Goal: Task Accomplishment & Management: Manage account settings

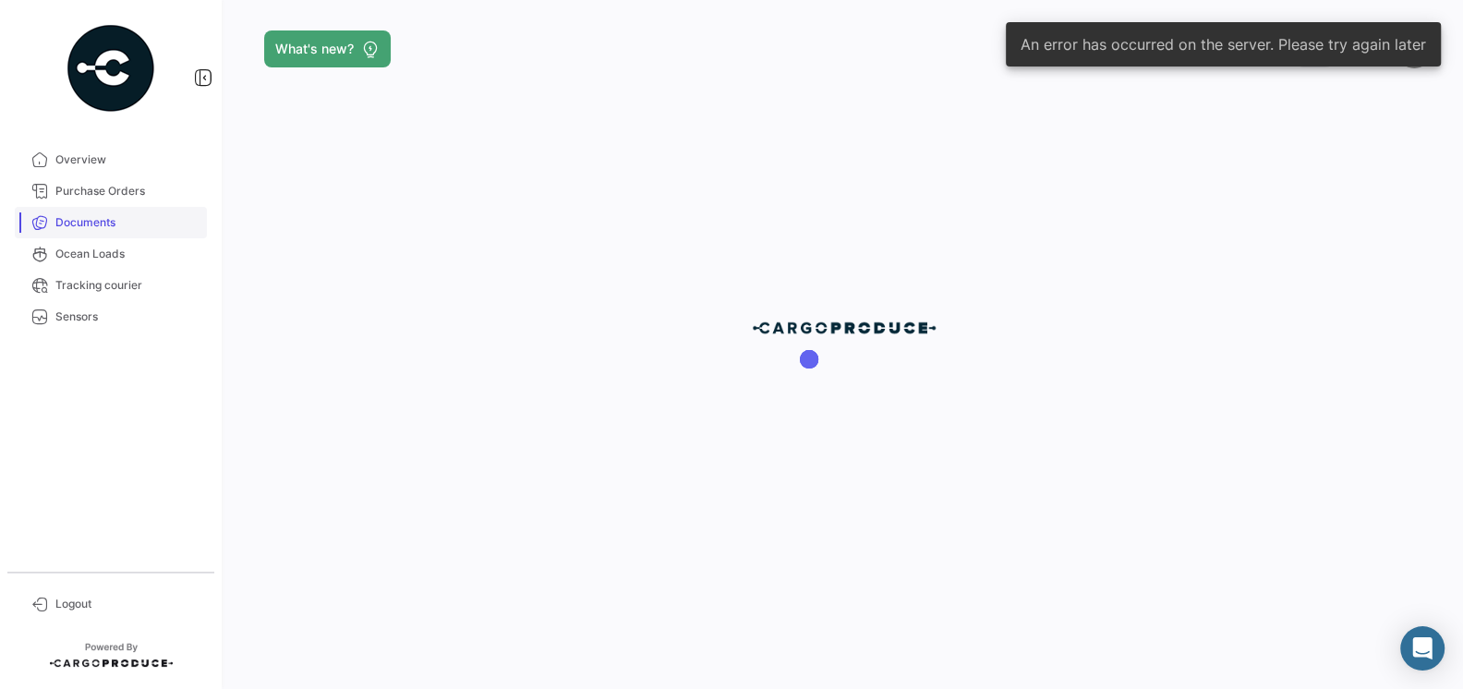
click at [94, 230] on span "Documents" at bounding box center [127, 222] width 144 height 17
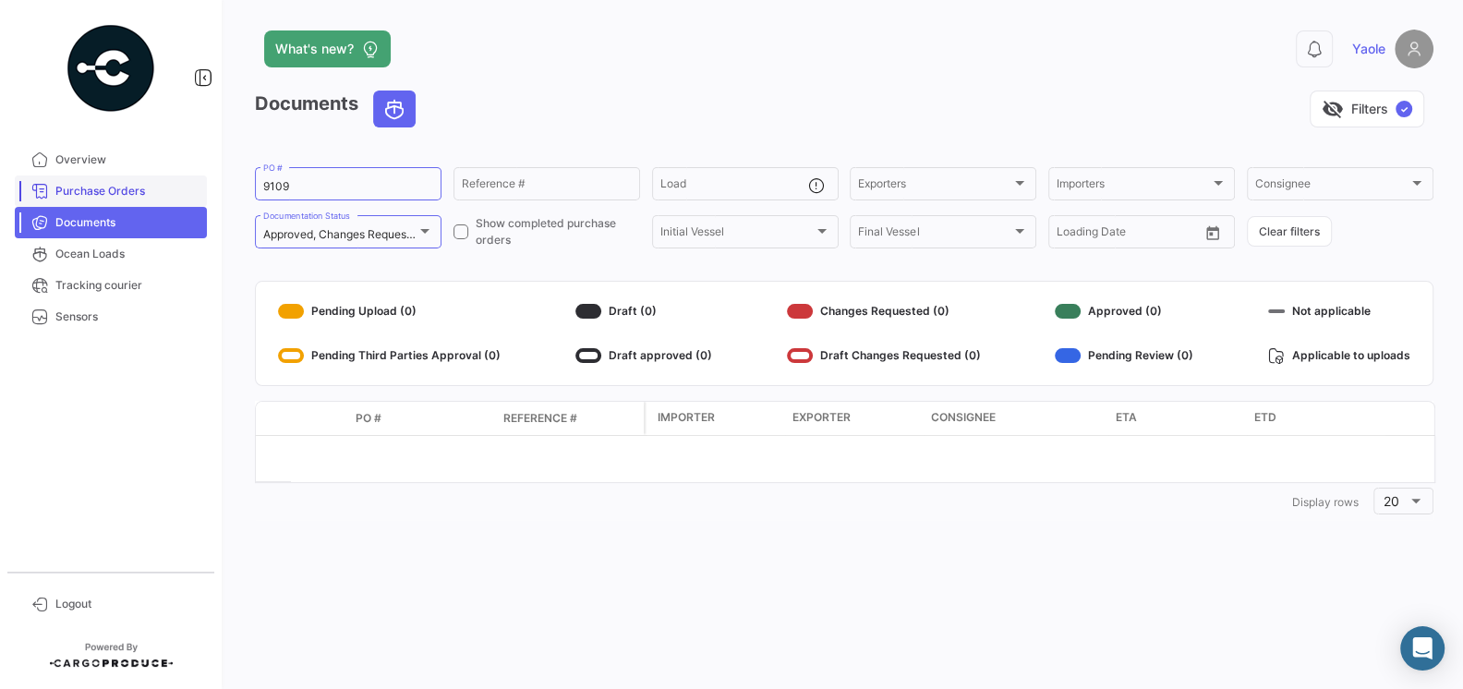
click at [117, 198] on span "Purchase Orders" at bounding box center [127, 191] width 144 height 17
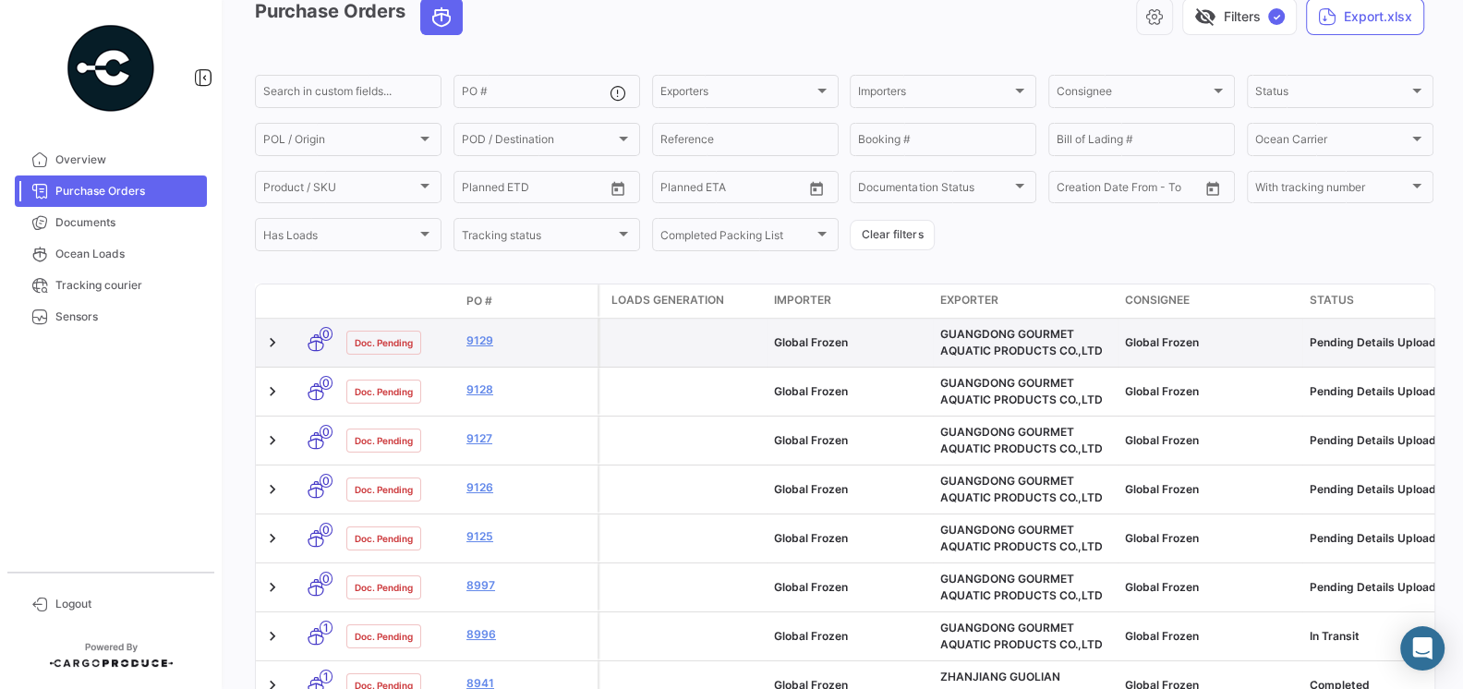
scroll to position [100, 0]
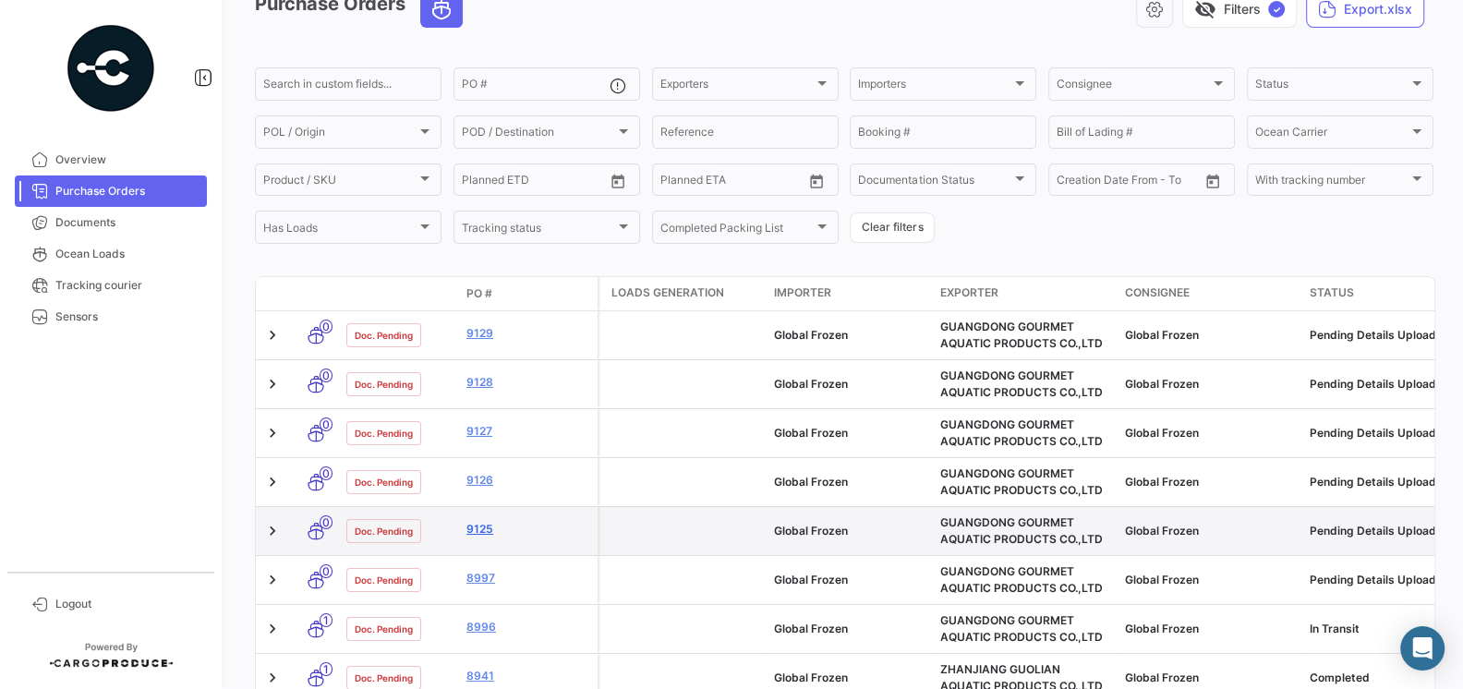
click at [484, 529] on link "9125" at bounding box center [528, 529] width 124 height 17
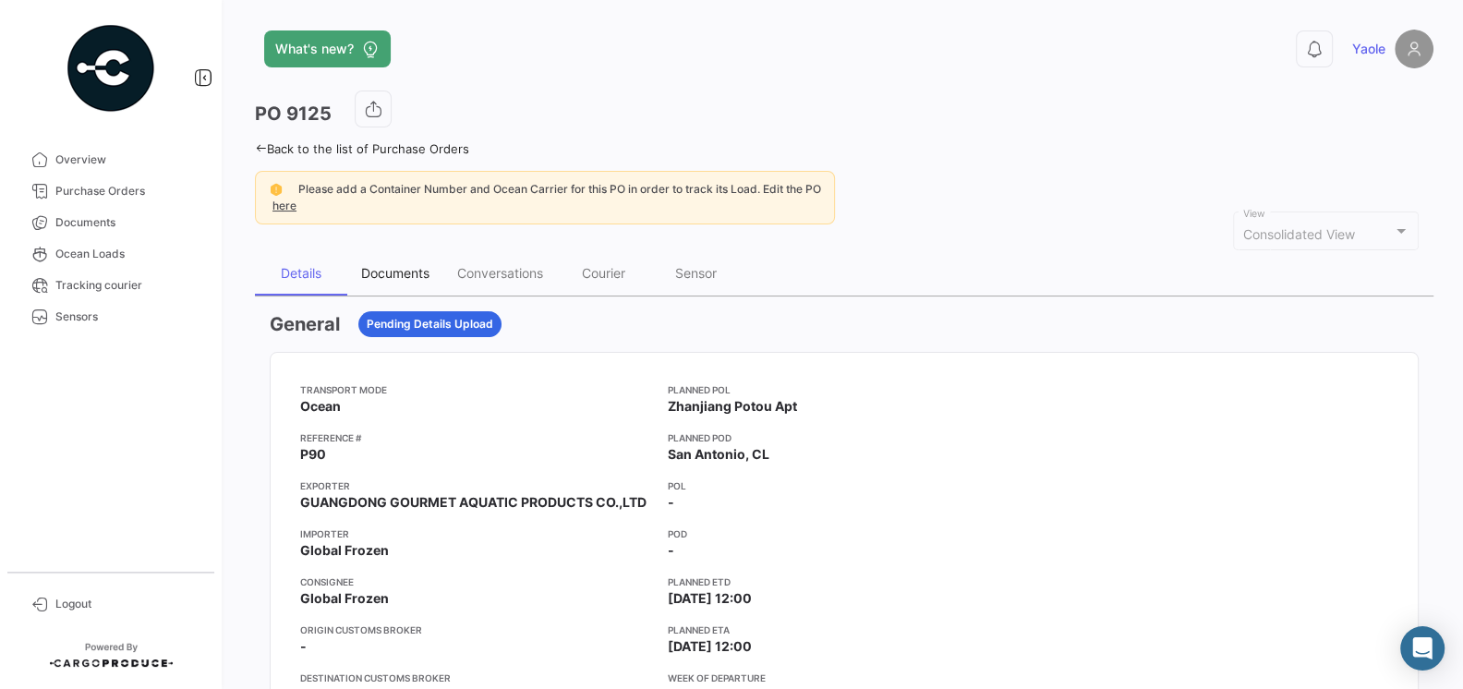
click at [390, 274] on div "Documents" at bounding box center [395, 273] width 68 height 16
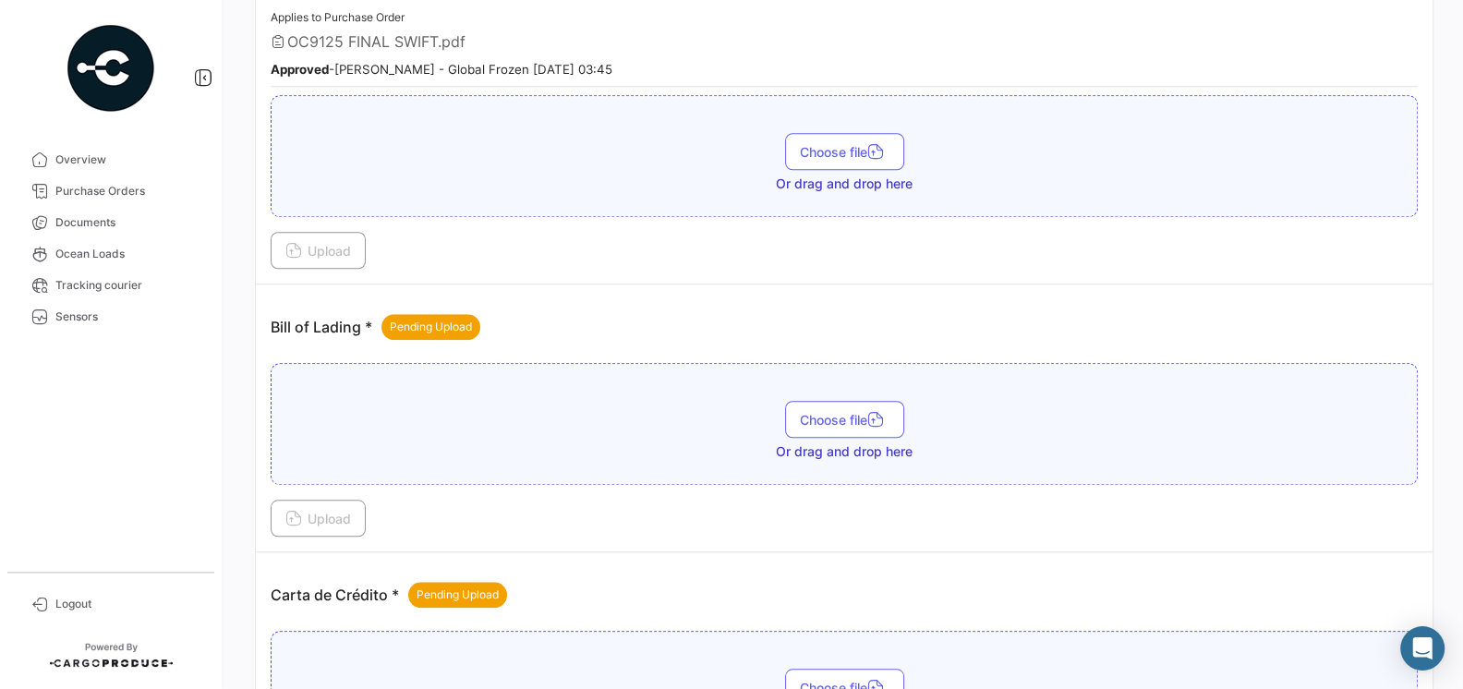
scroll to position [1213, 0]
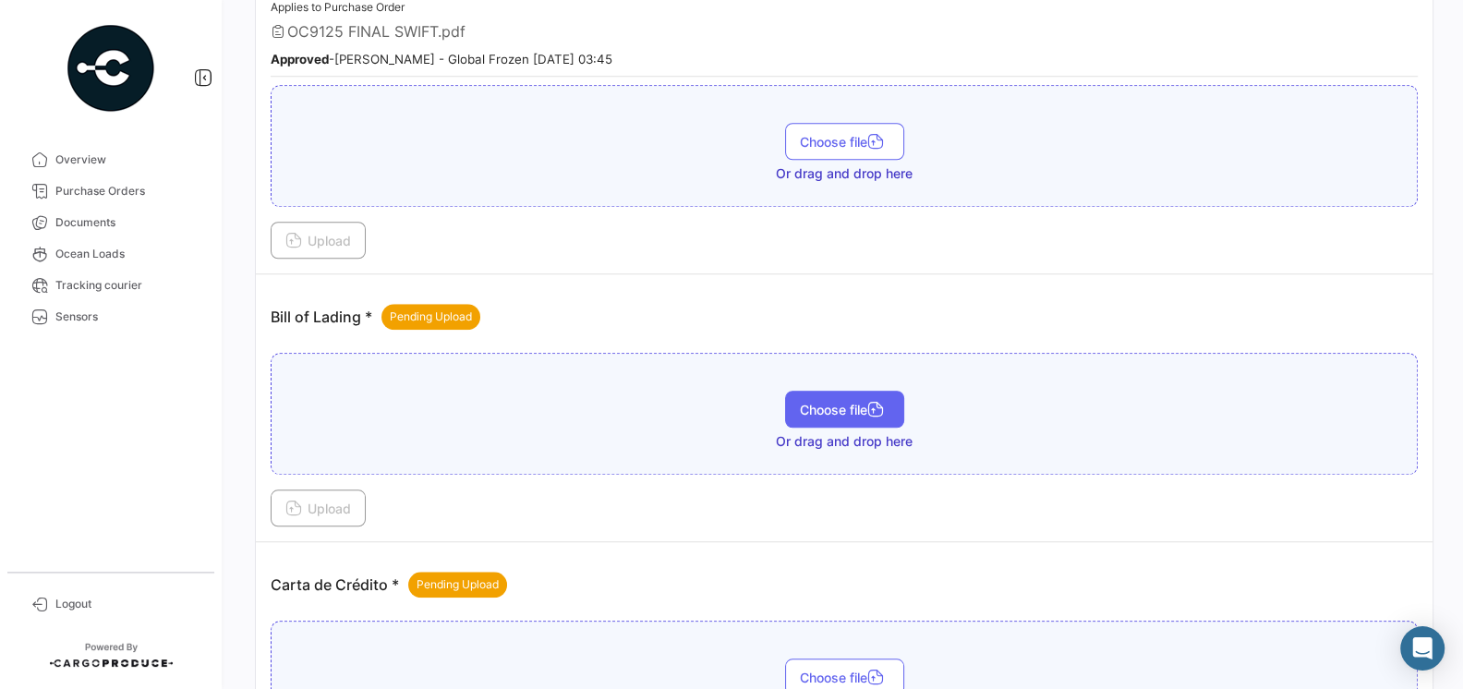
click at [848, 402] on span "Choose file" at bounding box center [845, 410] width 90 height 16
click at [839, 402] on span "Choose file" at bounding box center [845, 410] width 90 height 16
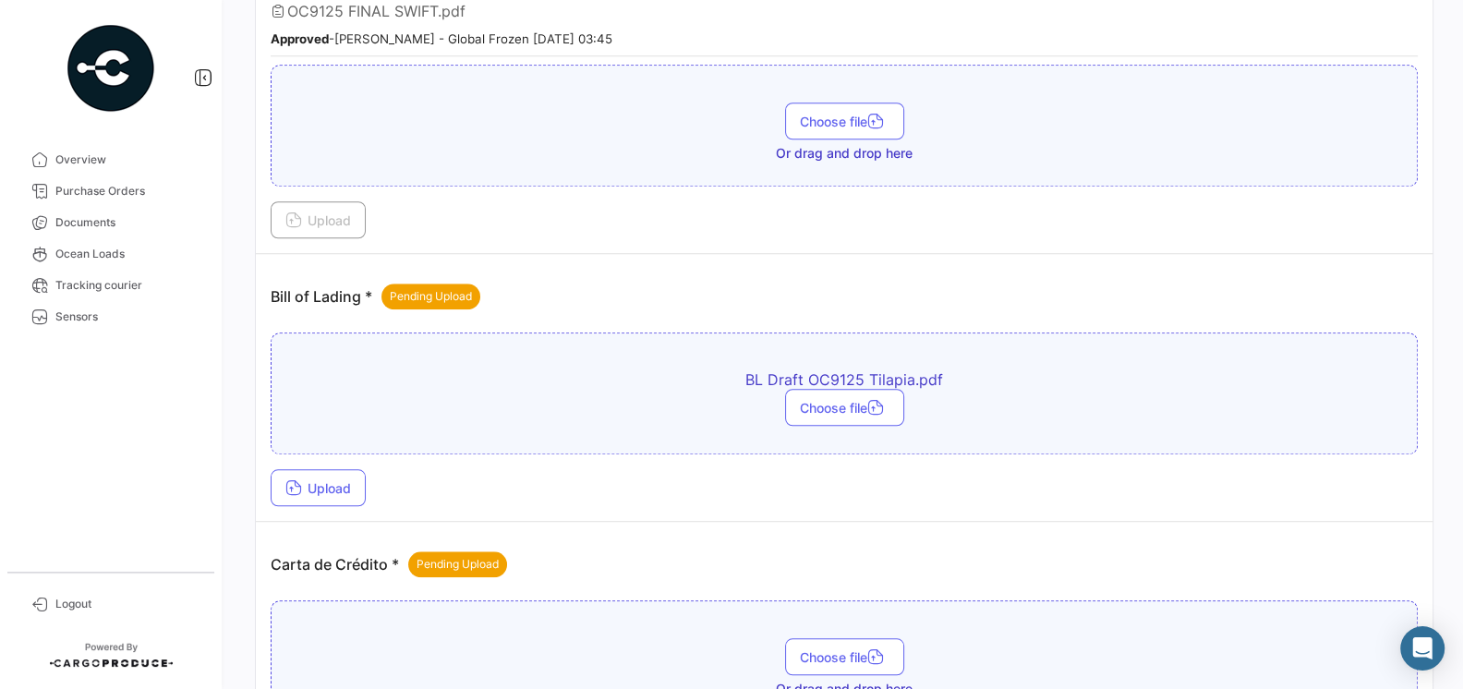
scroll to position [1239, 0]
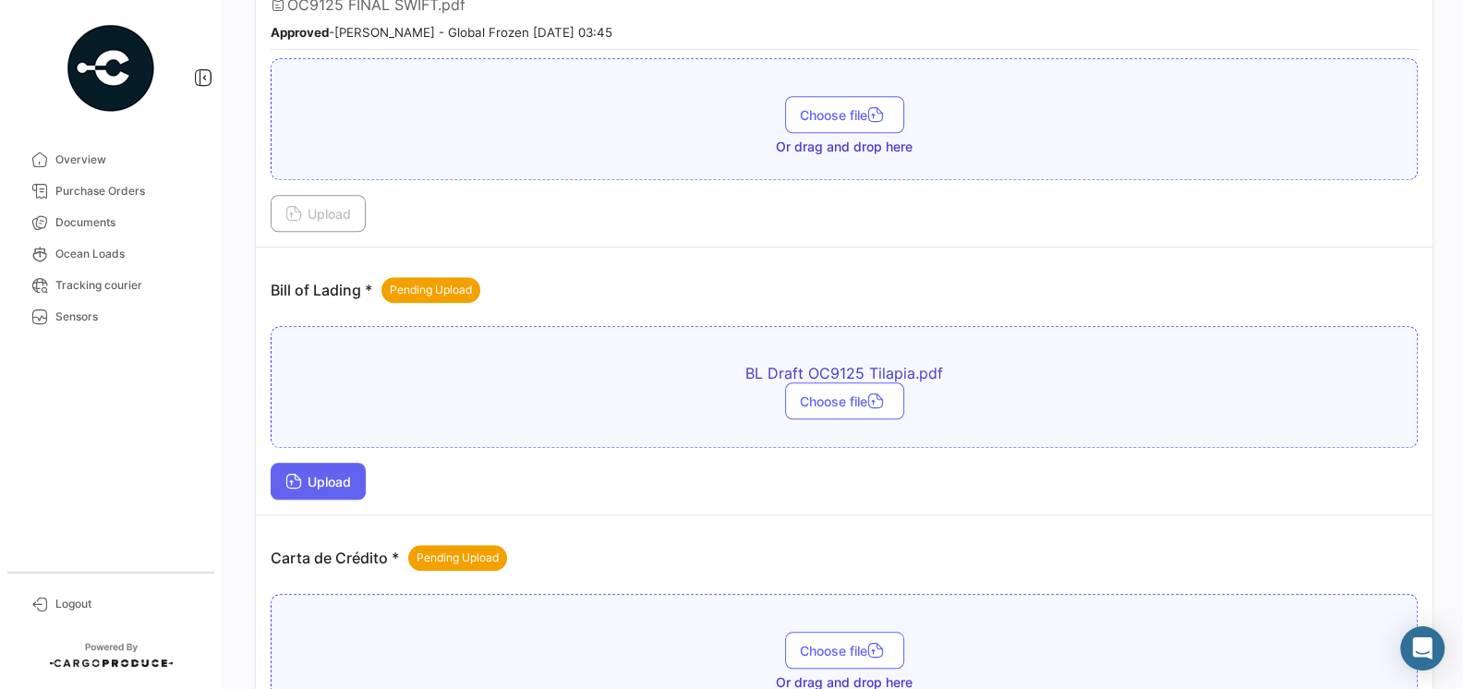
click at [347, 477] on button "Upload" at bounding box center [318, 481] width 95 height 37
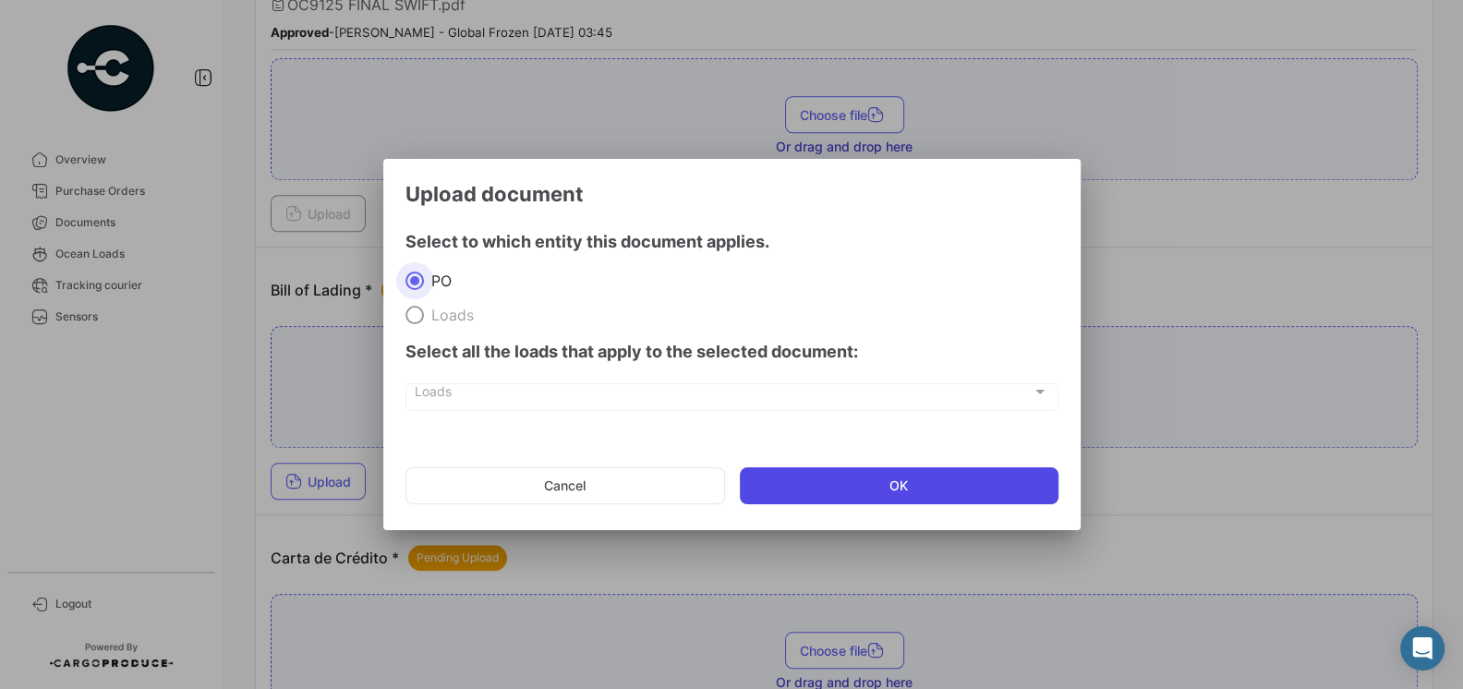
click at [815, 477] on button "OK" at bounding box center [899, 485] width 319 height 37
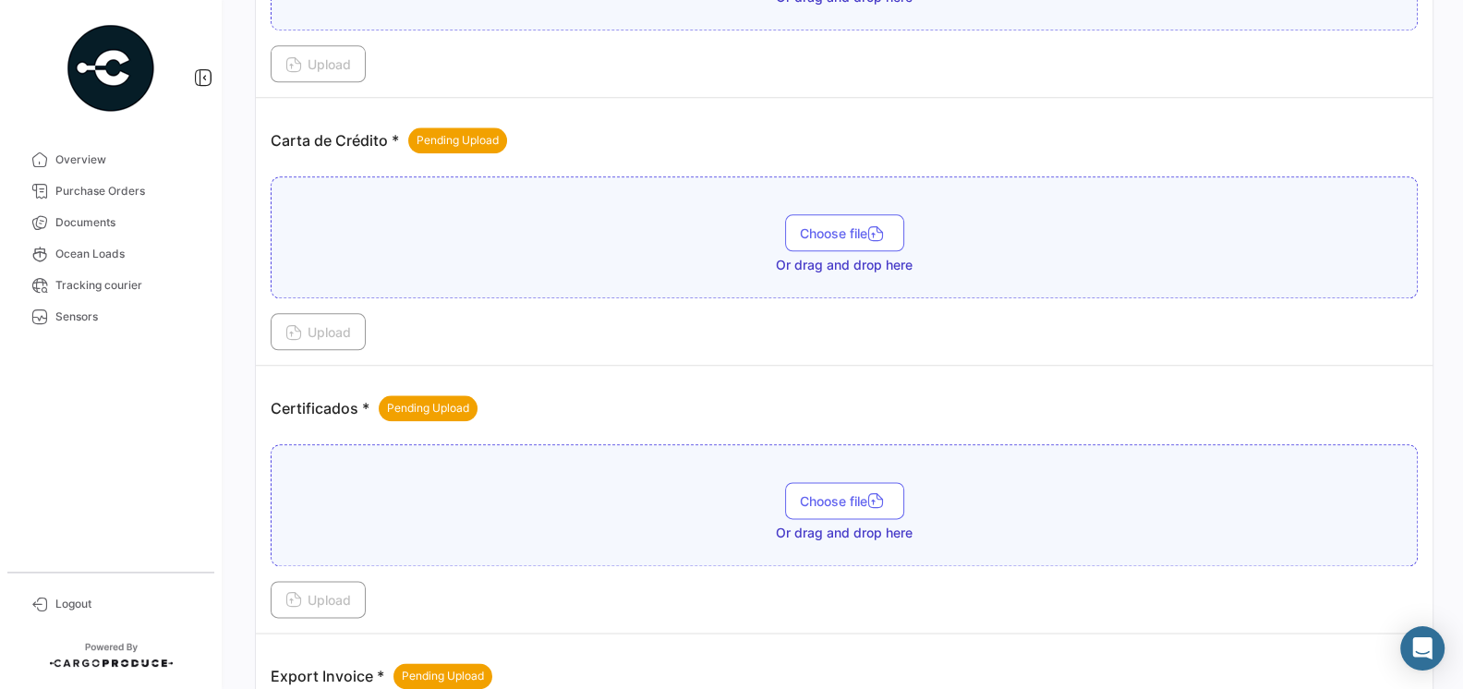
scroll to position [1938, 0]
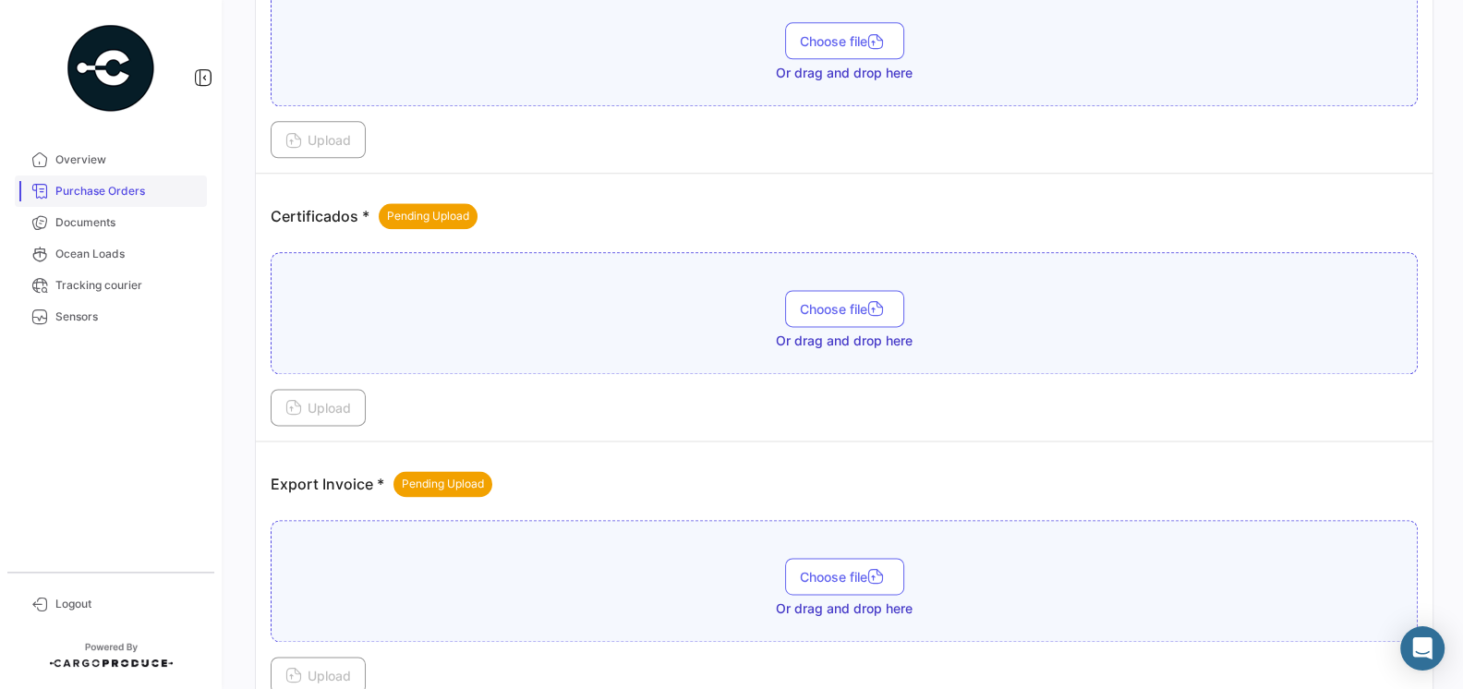
click at [78, 200] on link "Purchase Orders" at bounding box center [111, 190] width 192 height 31
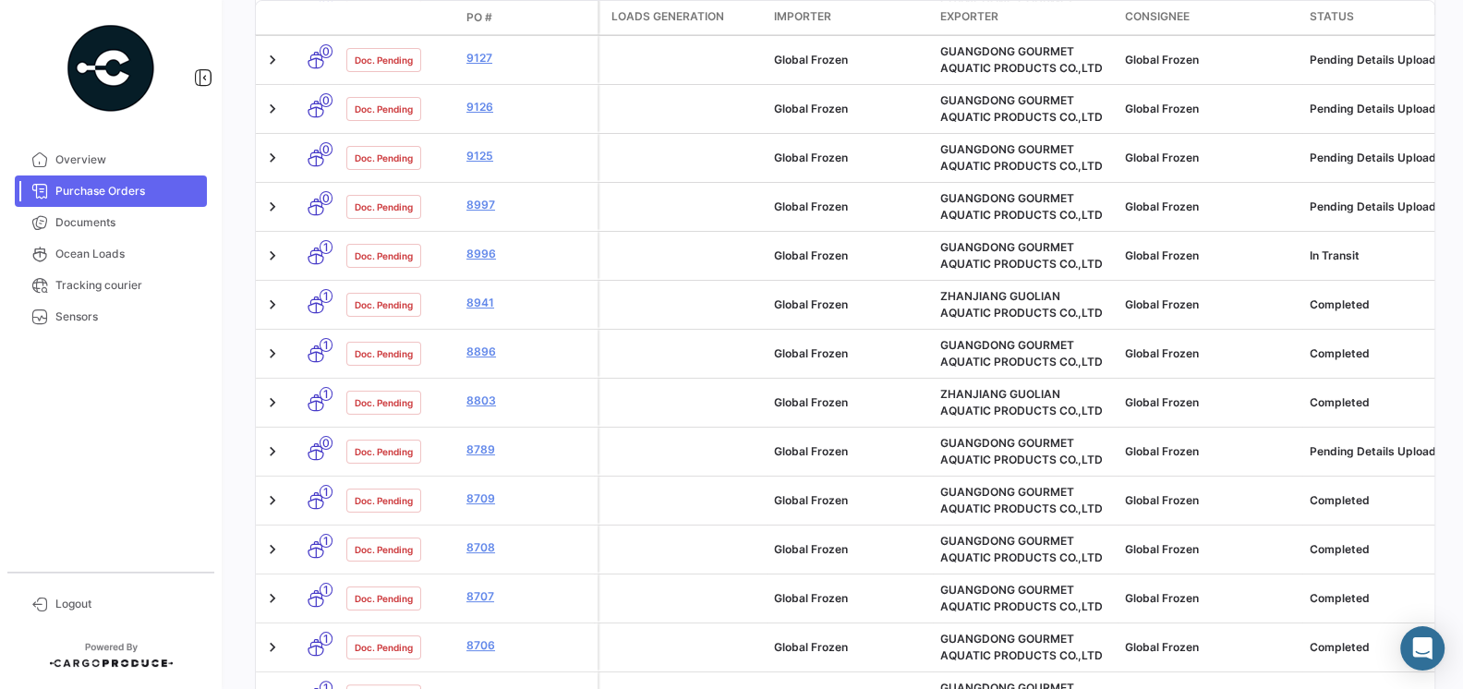
scroll to position [906, 0]
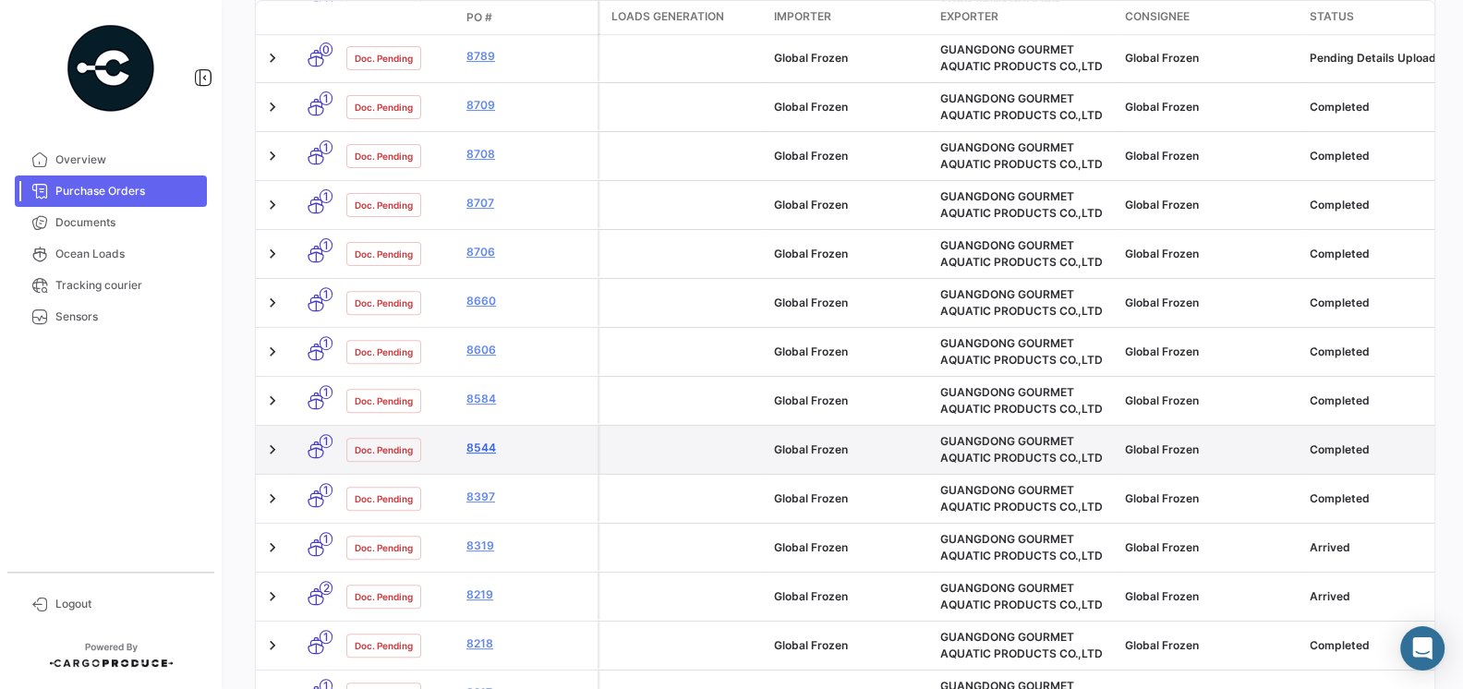
click at [484, 440] on link "8544" at bounding box center [528, 448] width 124 height 17
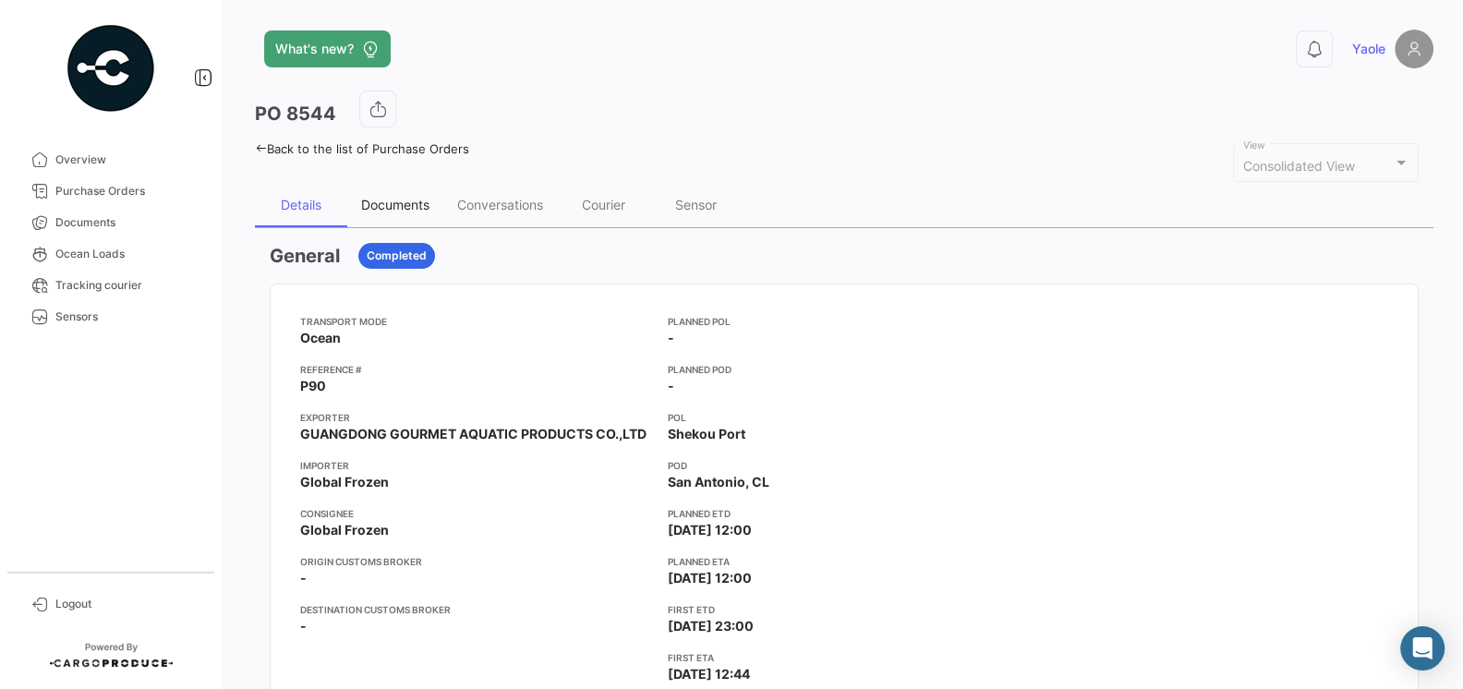
click at [373, 198] on div "Documents" at bounding box center [395, 205] width 68 height 16
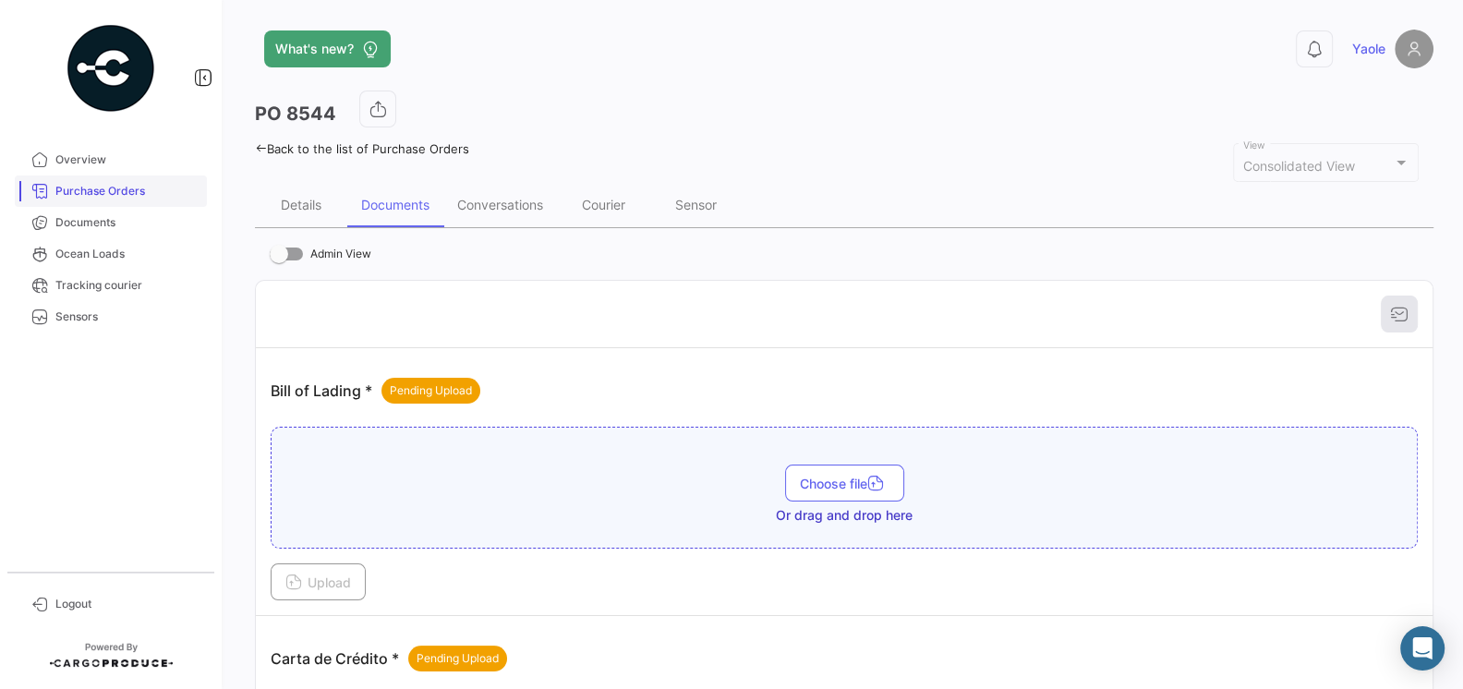
click at [93, 199] on link "Purchase Orders" at bounding box center [111, 190] width 192 height 31
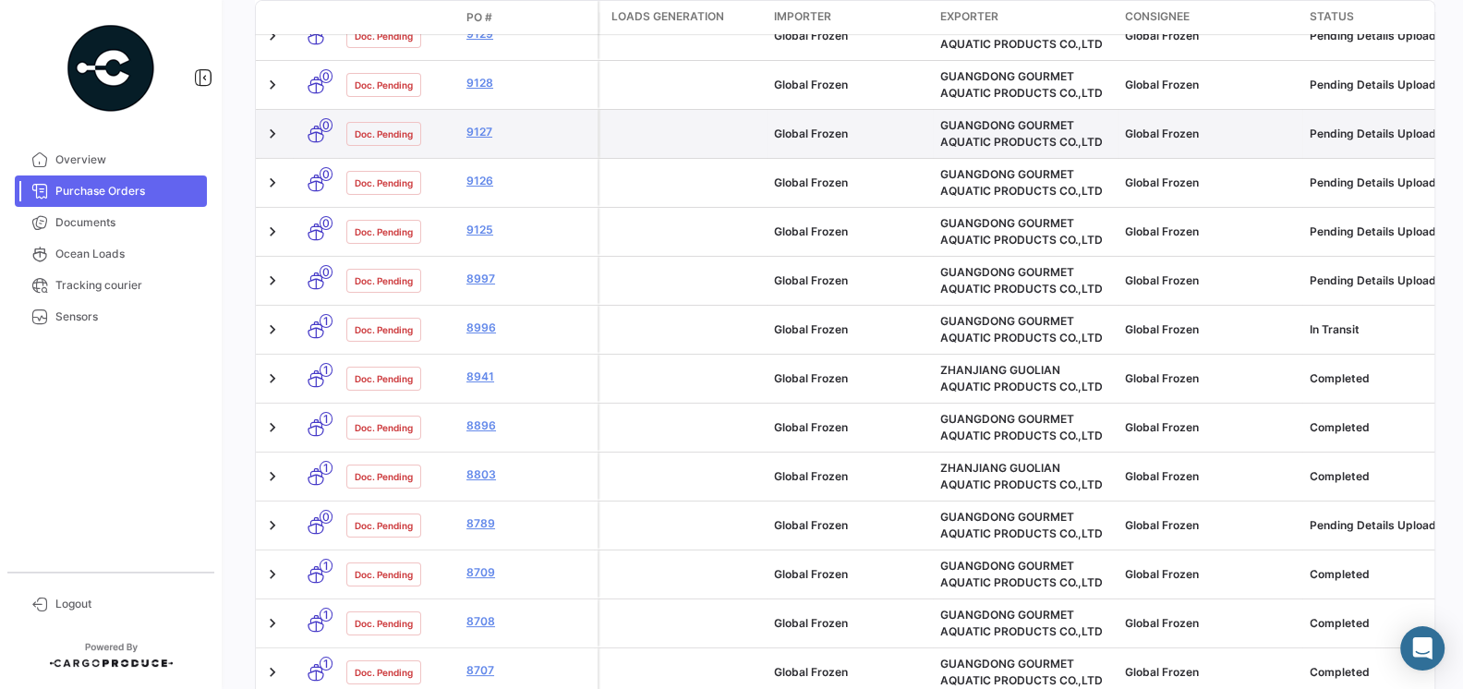
scroll to position [522, 0]
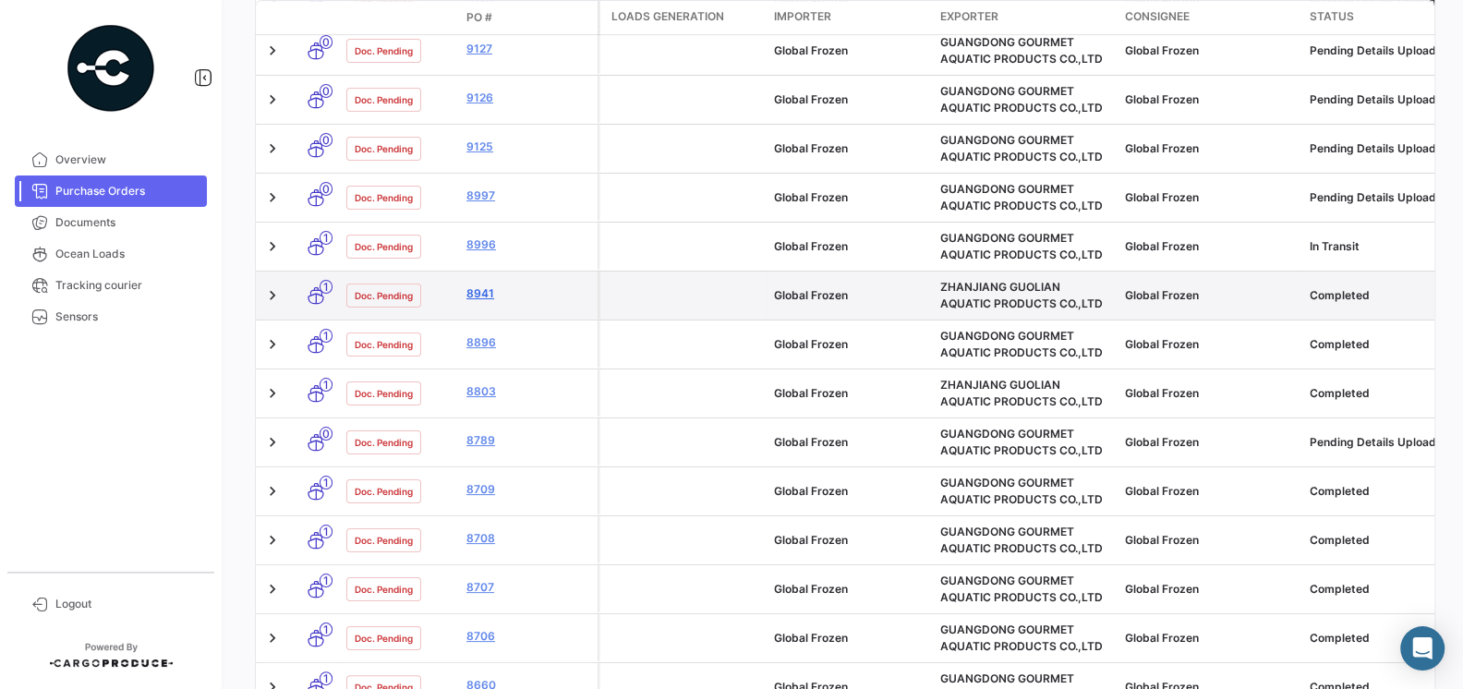
click at [478, 295] on link "8941" at bounding box center [528, 293] width 124 height 17
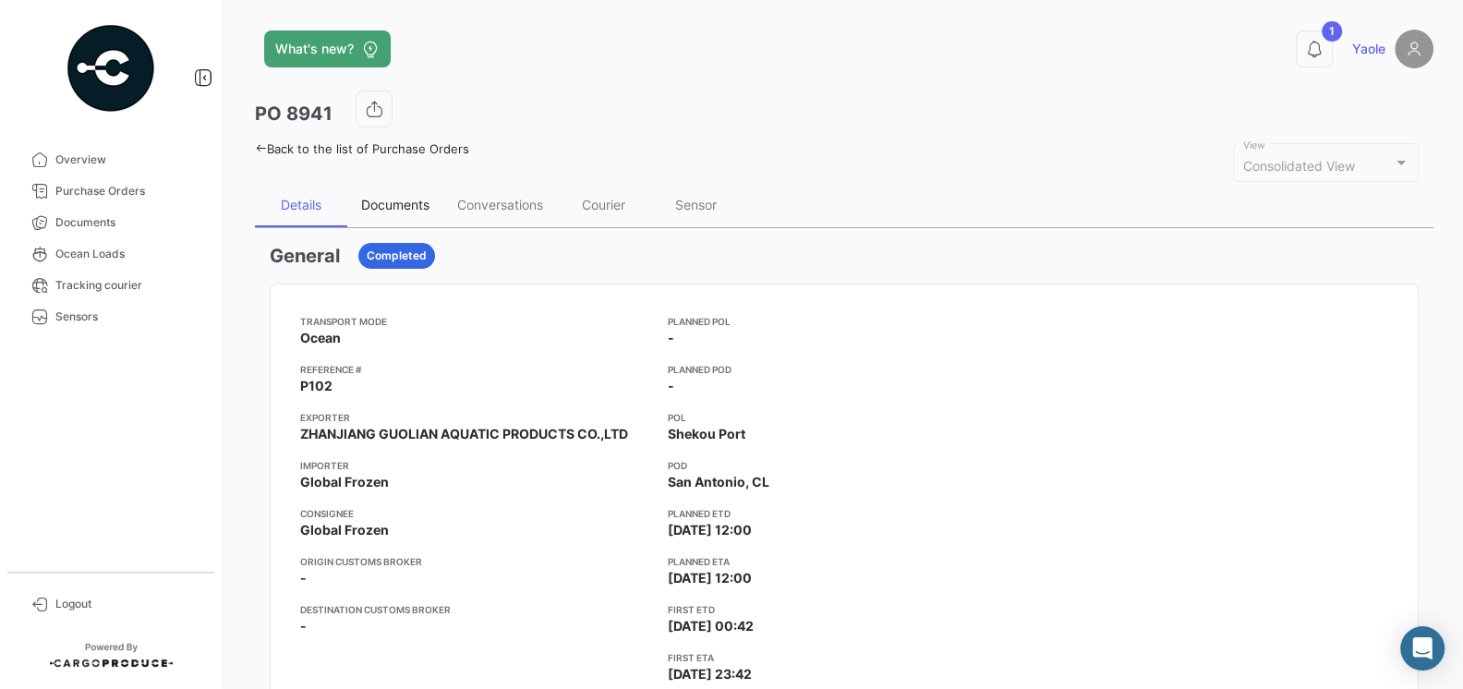
click at [400, 206] on div "Documents" at bounding box center [395, 205] width 68 height 16
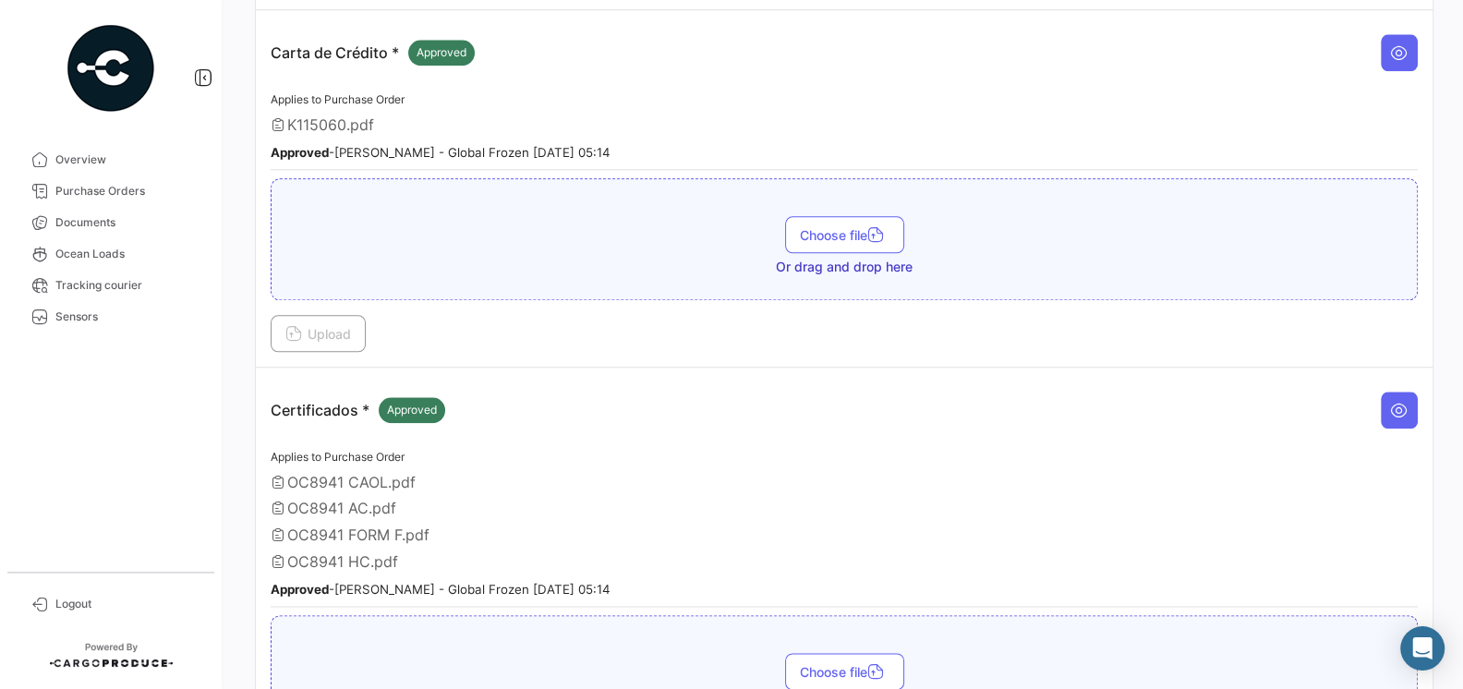
scroll to position [1771, 0]
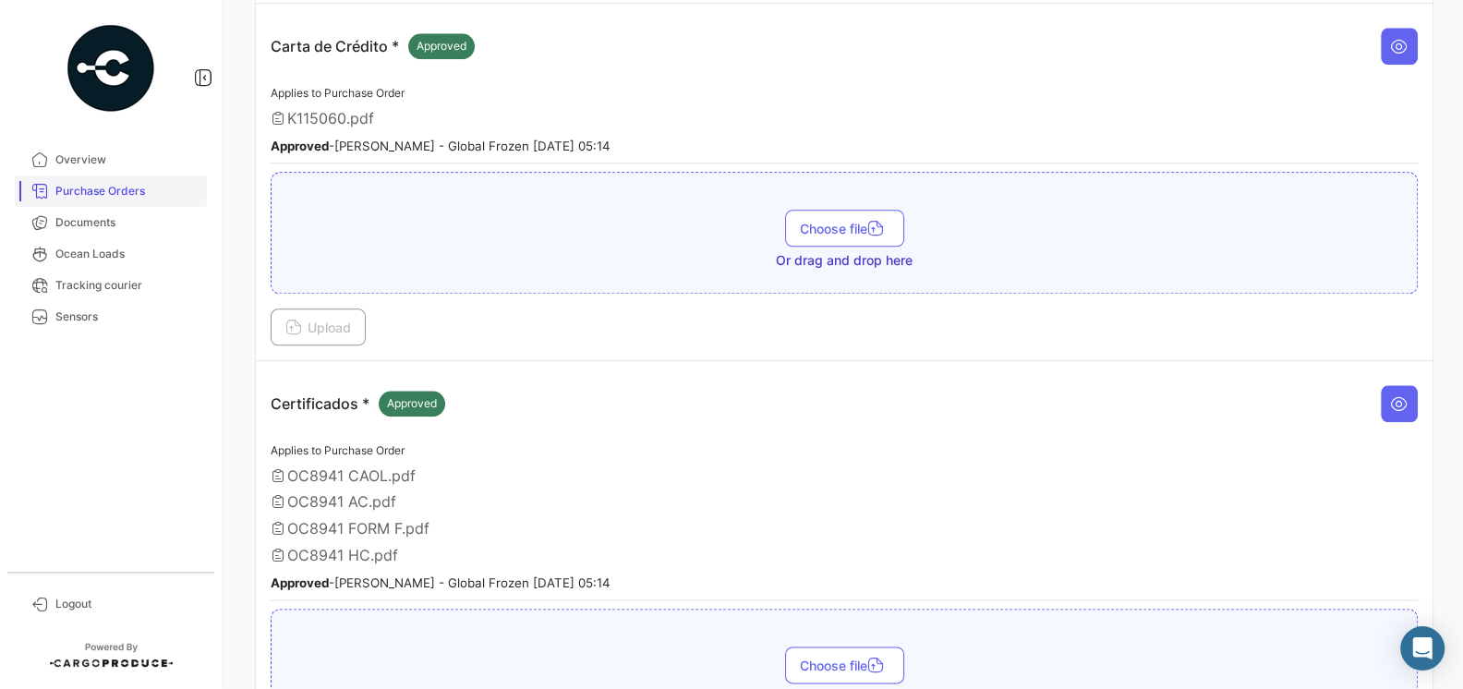
click at [98, 190] on span "Purchase Orders" at bounding box center [127, 191] width 144 height 17
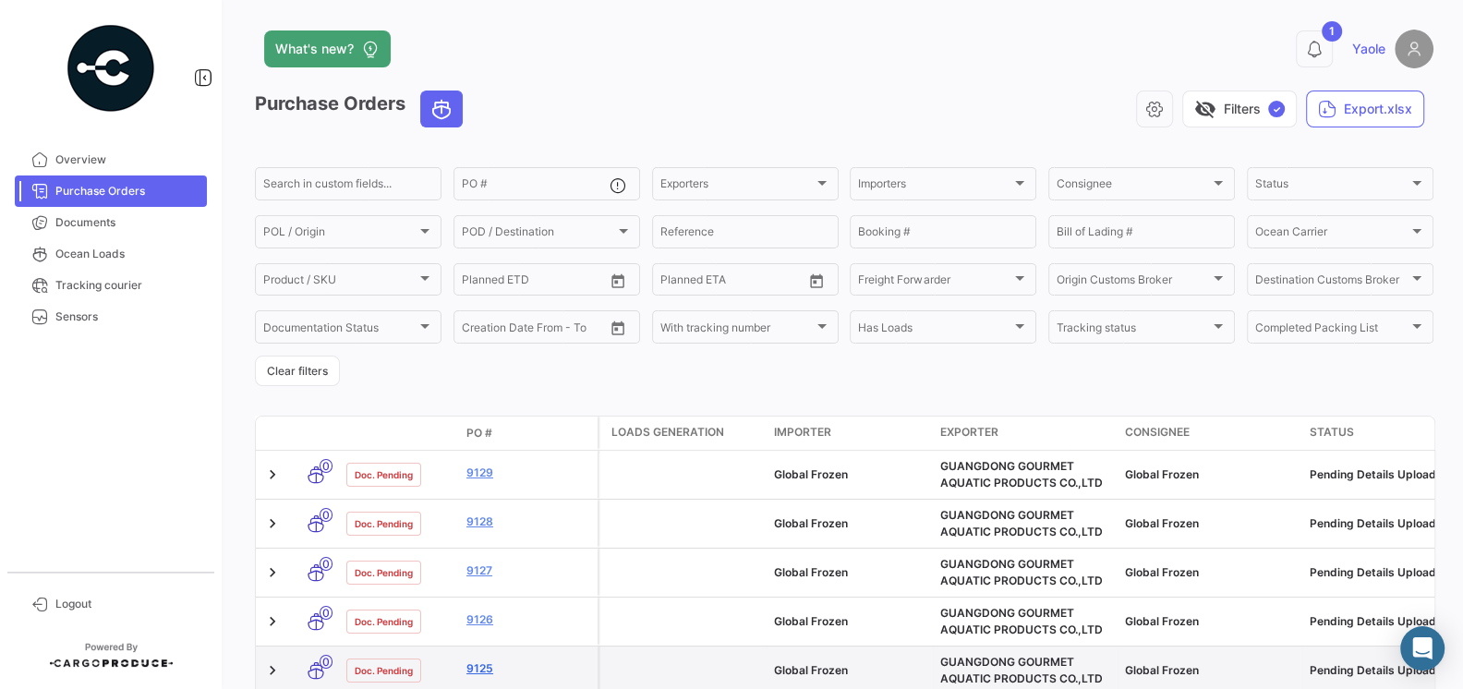
click at [479, 668] on link "9125" at bounding box center [528, 668] width 124 height 17
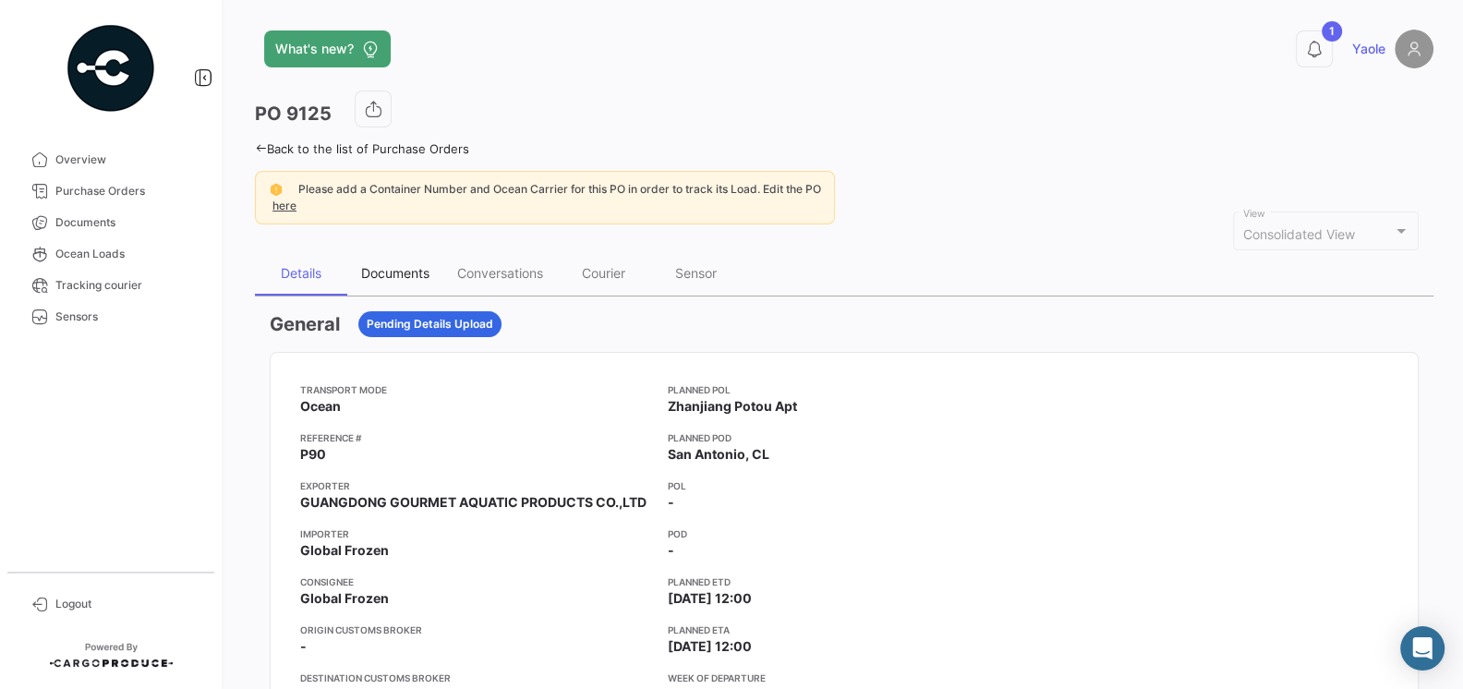
click at [394, 262] on div "Documents" at bounding box center [395, 273] width 96 height 44
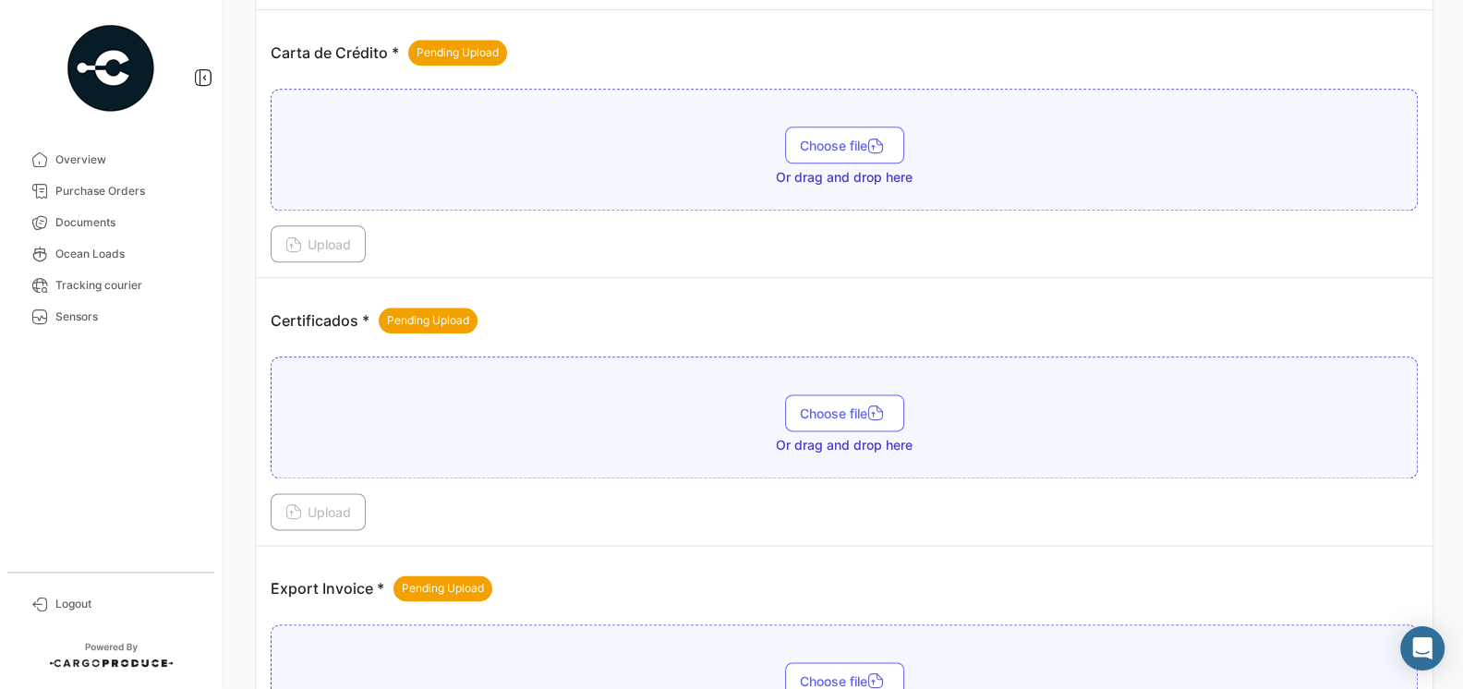
scroll to position [1845, 0]
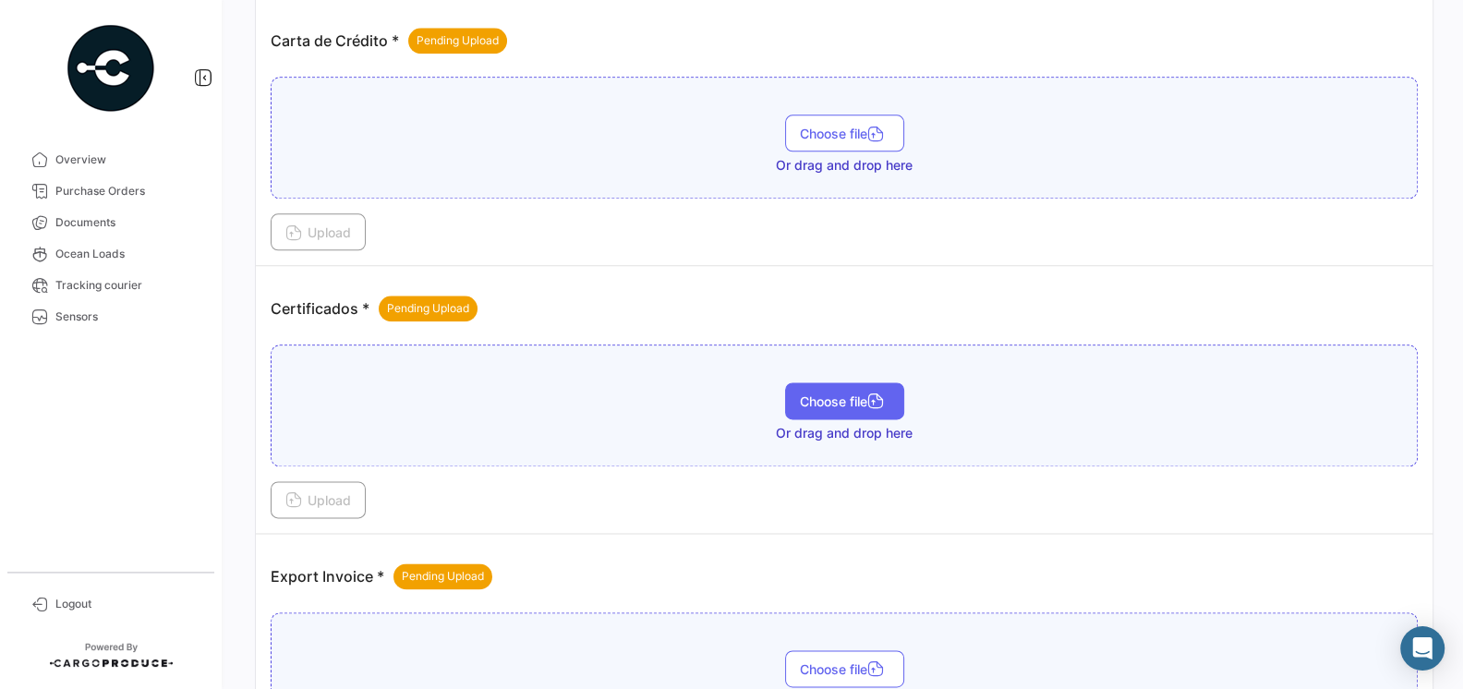
click at [852, 393] on span "Choose file" at bounding box center [845, 401] width 90 height 16
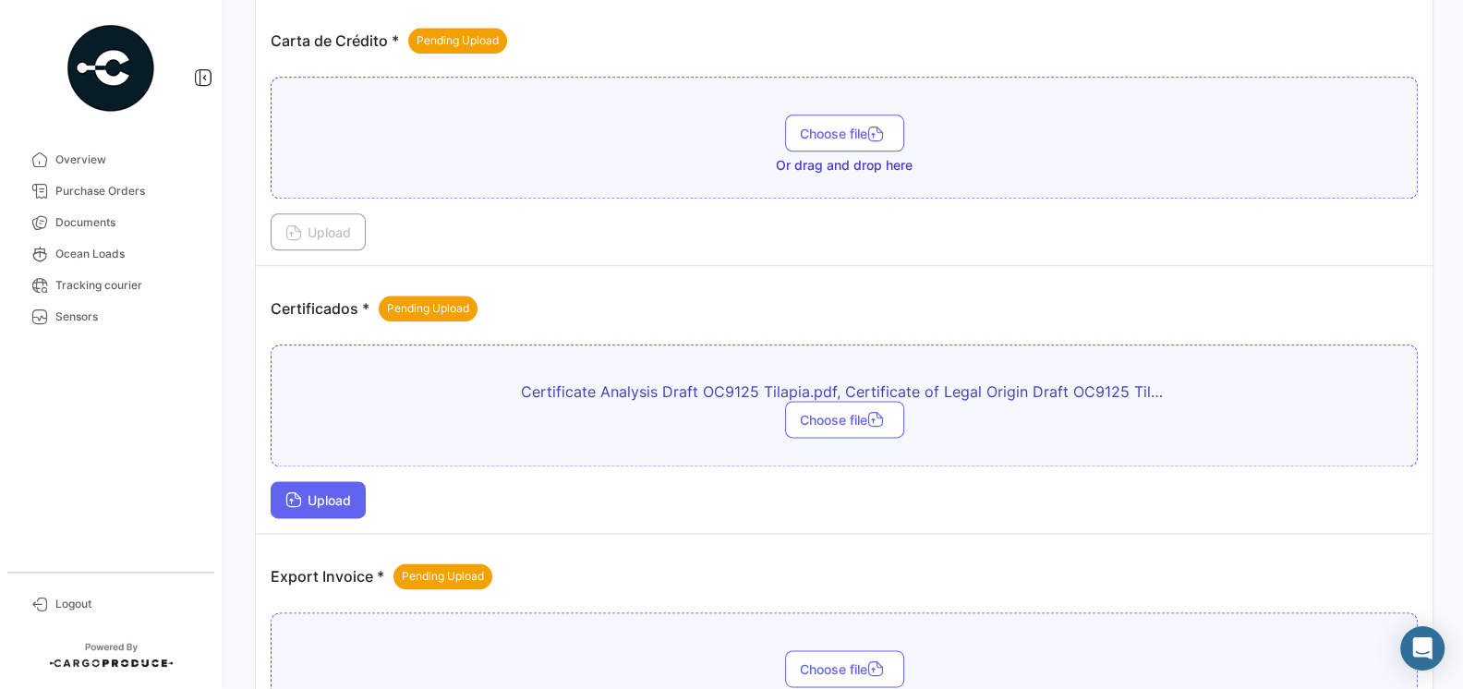
click at [320, 491] on button "Upload" at bounding box center [318, 499] width 95 height 37
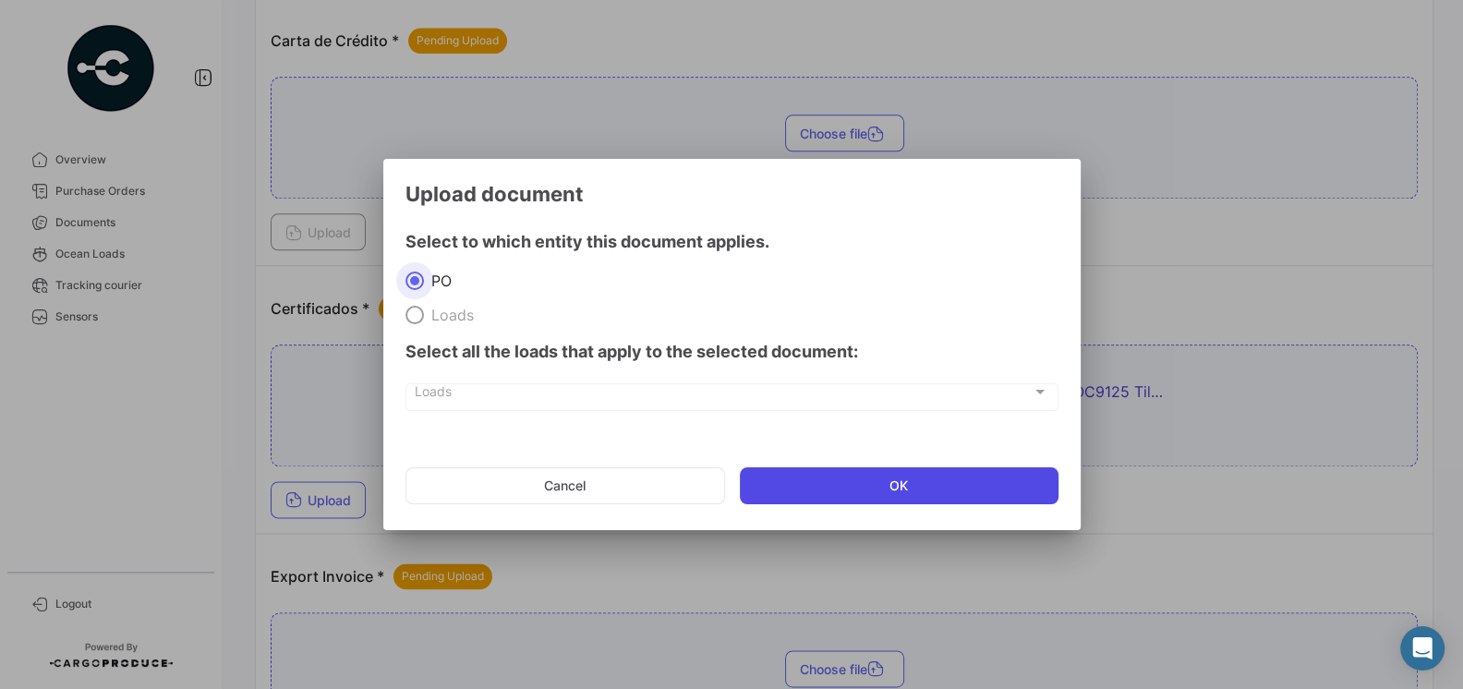
click at [767, 477] on button "OK" at bounding box center [899, 485] width 319 height 37
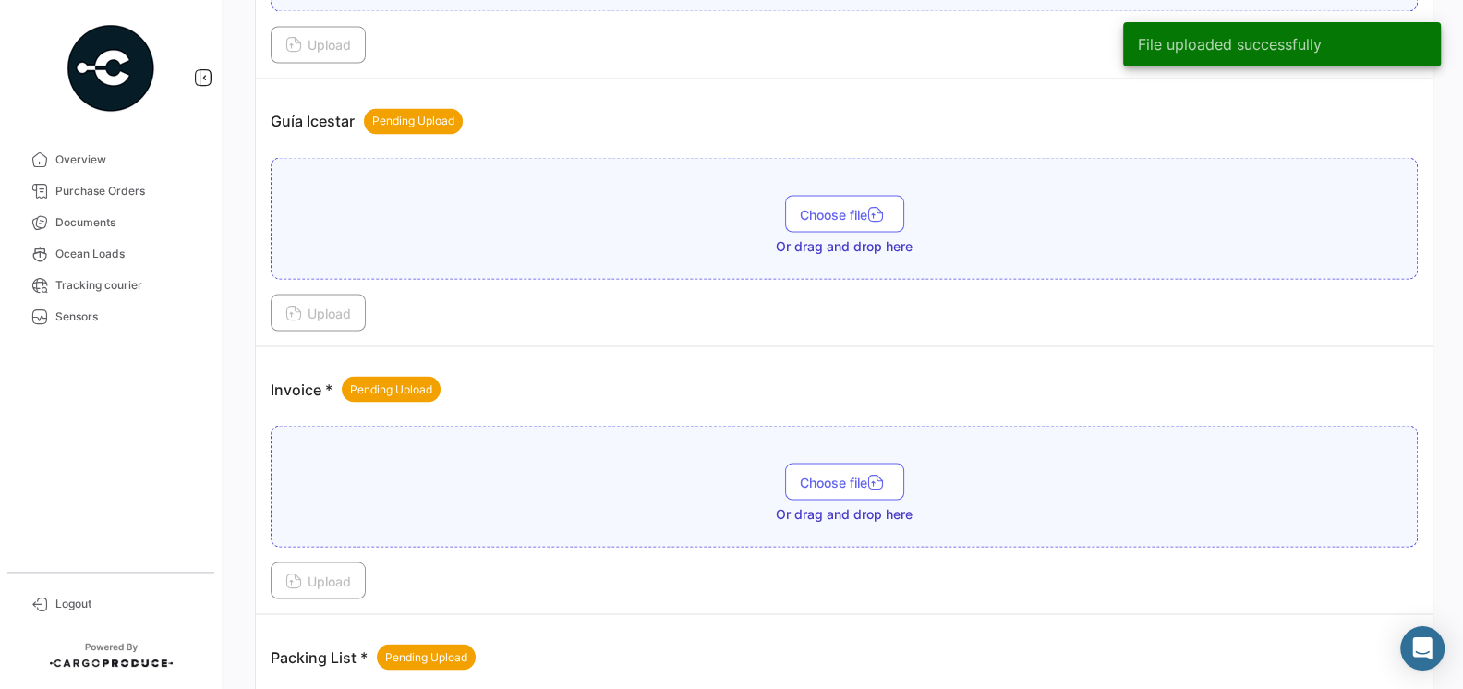
scroll to position [2801, 0]
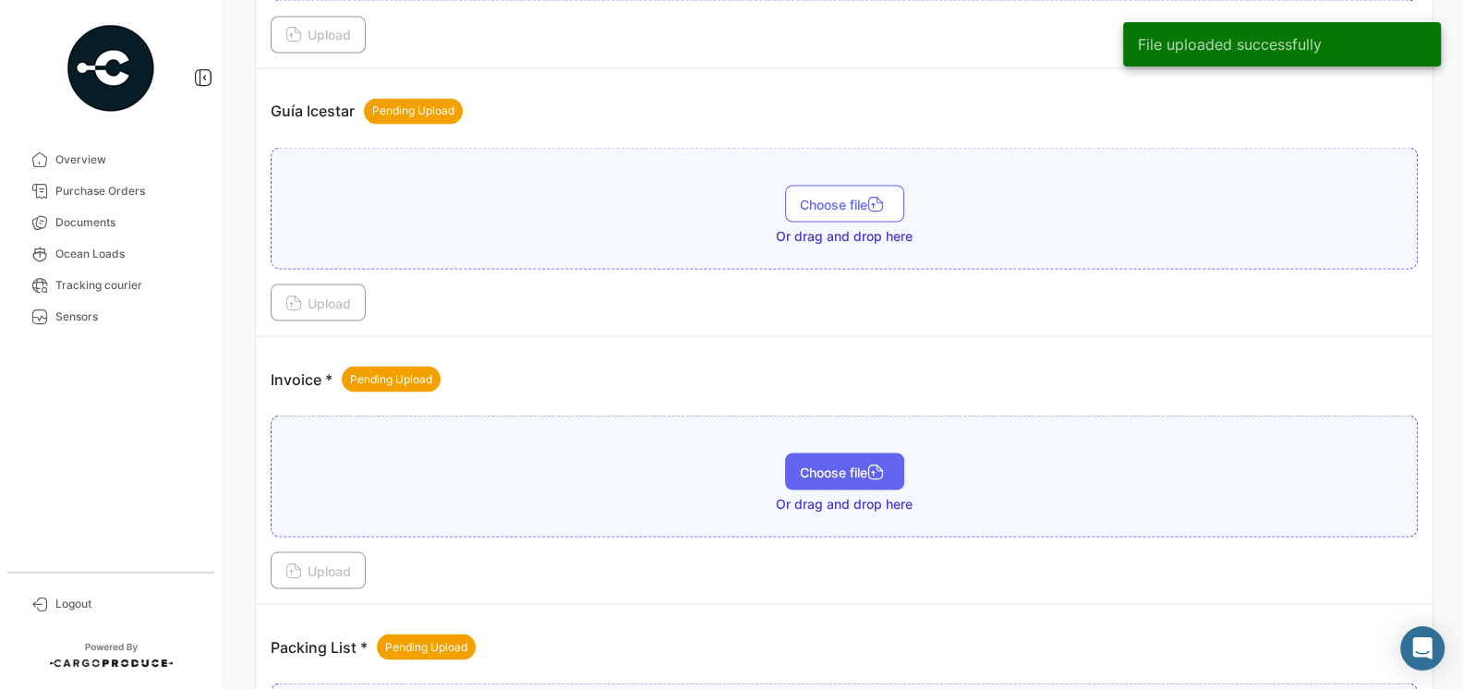
click at [851, 464] on span "Choose file" at bounding box center [845, 472] width 90 height 16
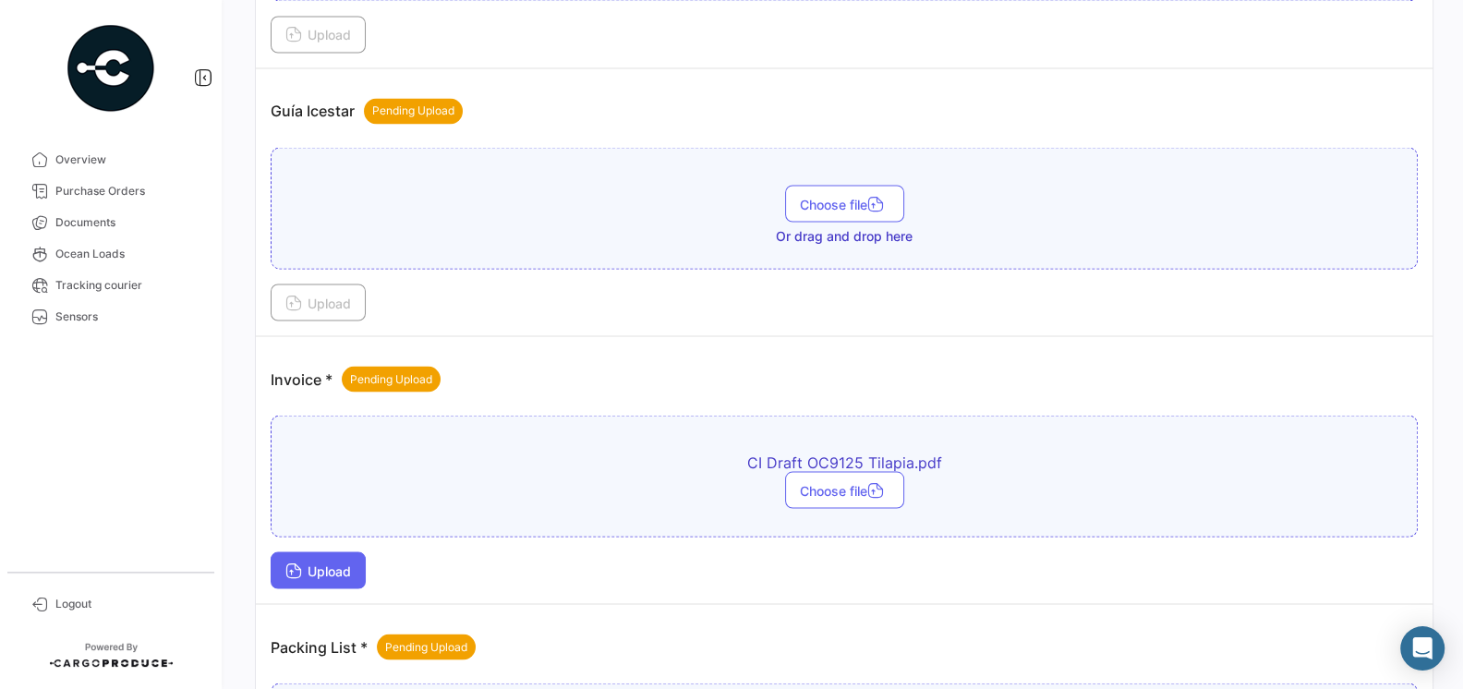
click at [348, 551] on button "Upload" at bounding box center [318, 569] width 95 height 37
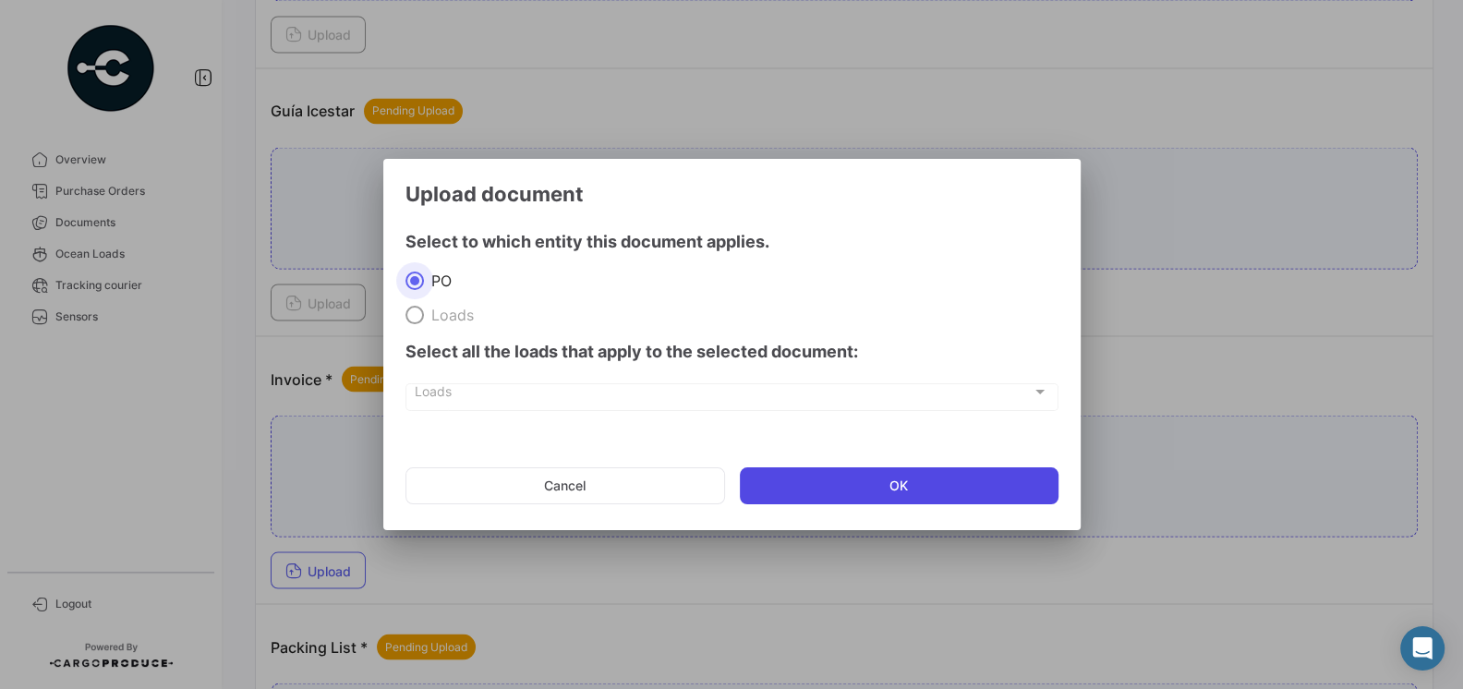
click at [786, 489] on button "OK" at bounding box center [899, 485] width 319 height 37
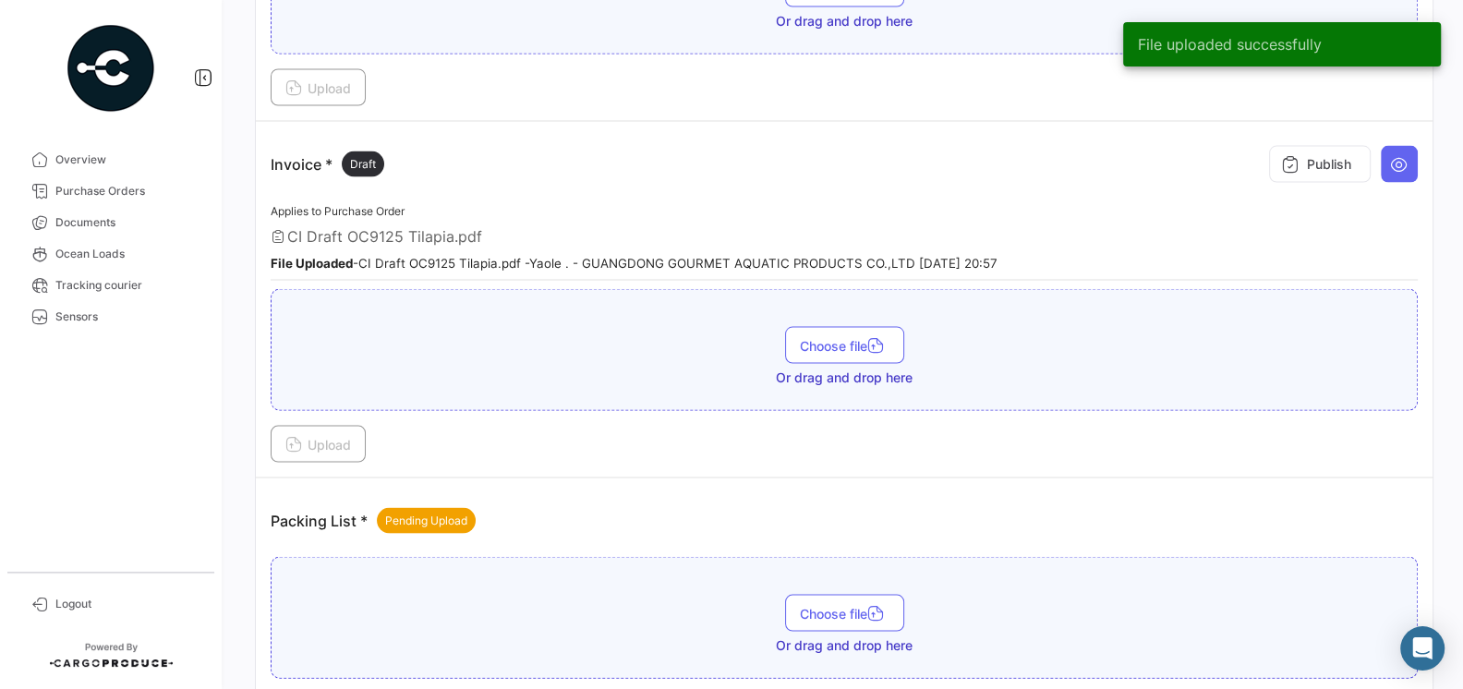
scroll to position [3141, 0]
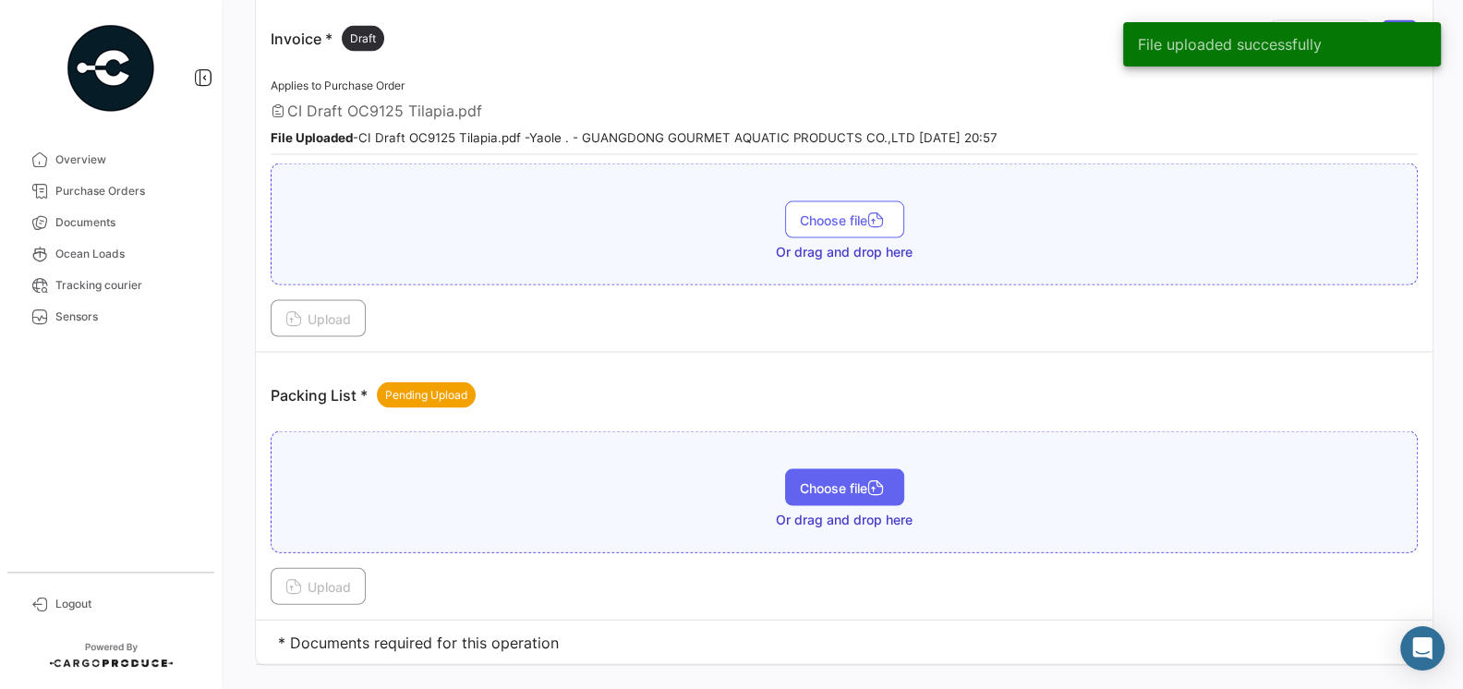
click at [805, 469] on button "Choose file" at bounding box center [844, 487] width 119 height 37
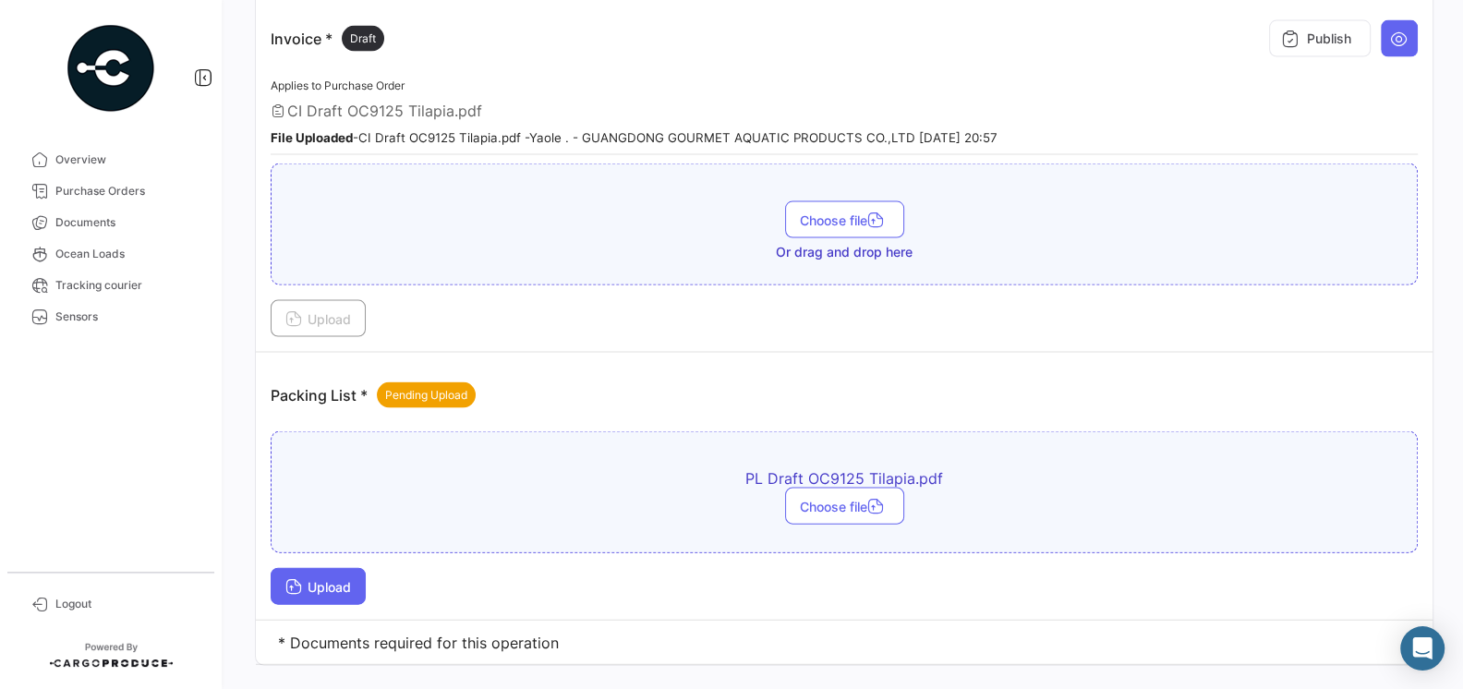
click at [323, 568] on button "Upload" at bounding box center [318, 586] width 95 height 37
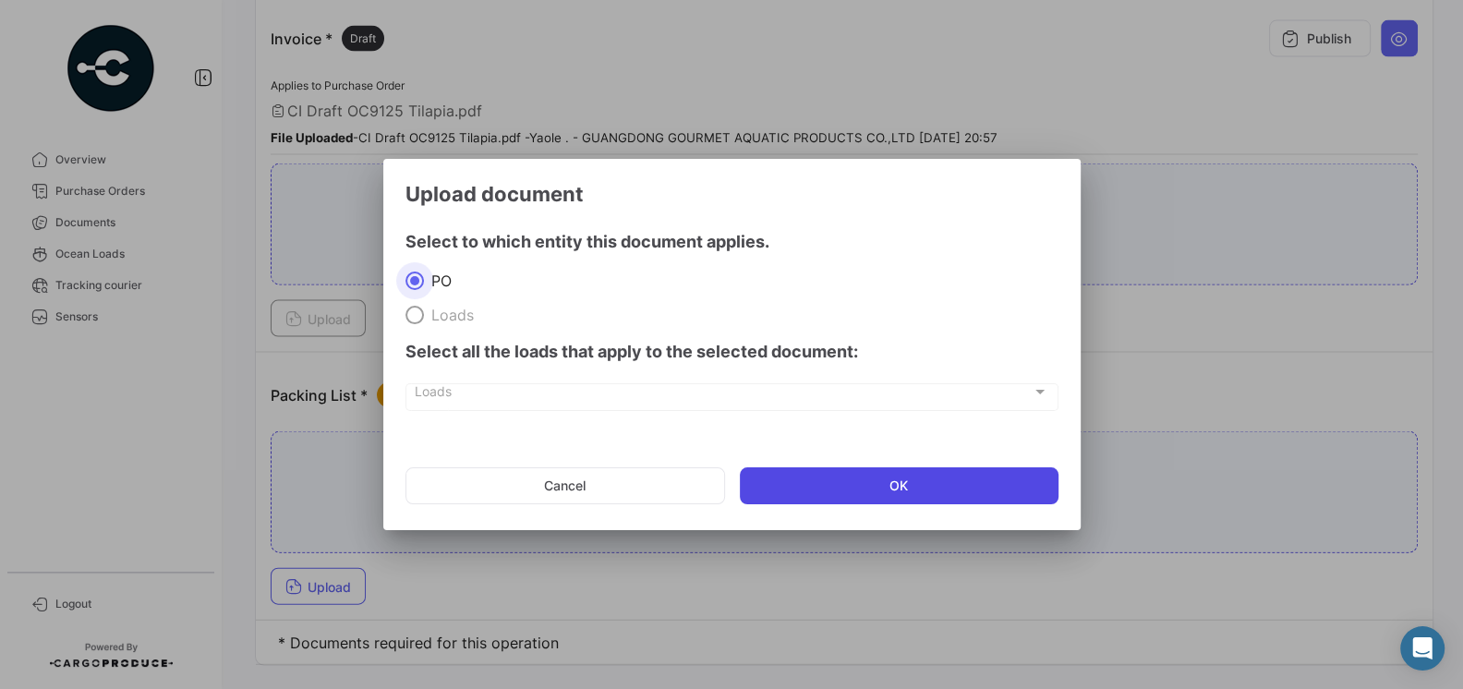
click at [790, 489] on button "OK" at bounding box center [899, 485] width 319 height 37
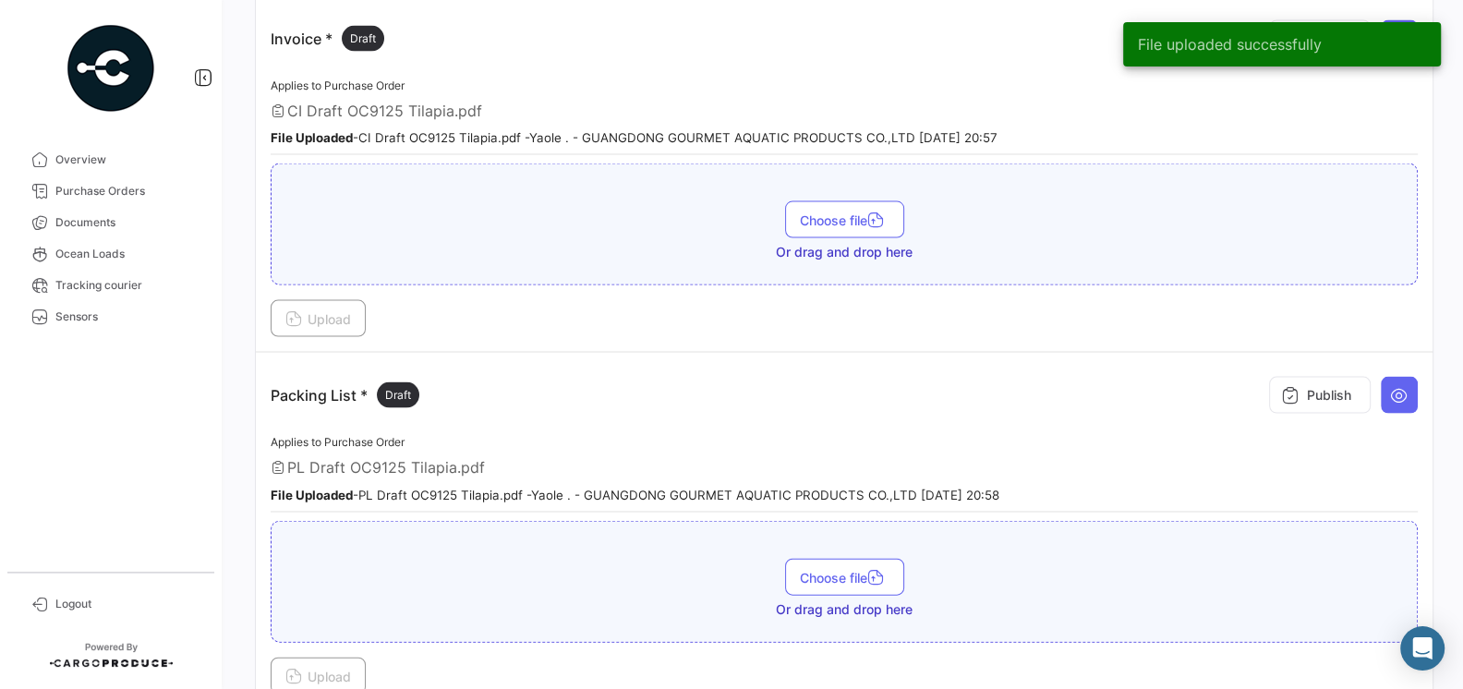
click at [646, 458] on div "PL Draft OC9125 Tilapia.pdf" at bounding box center [844, 467] width 1147 height 18
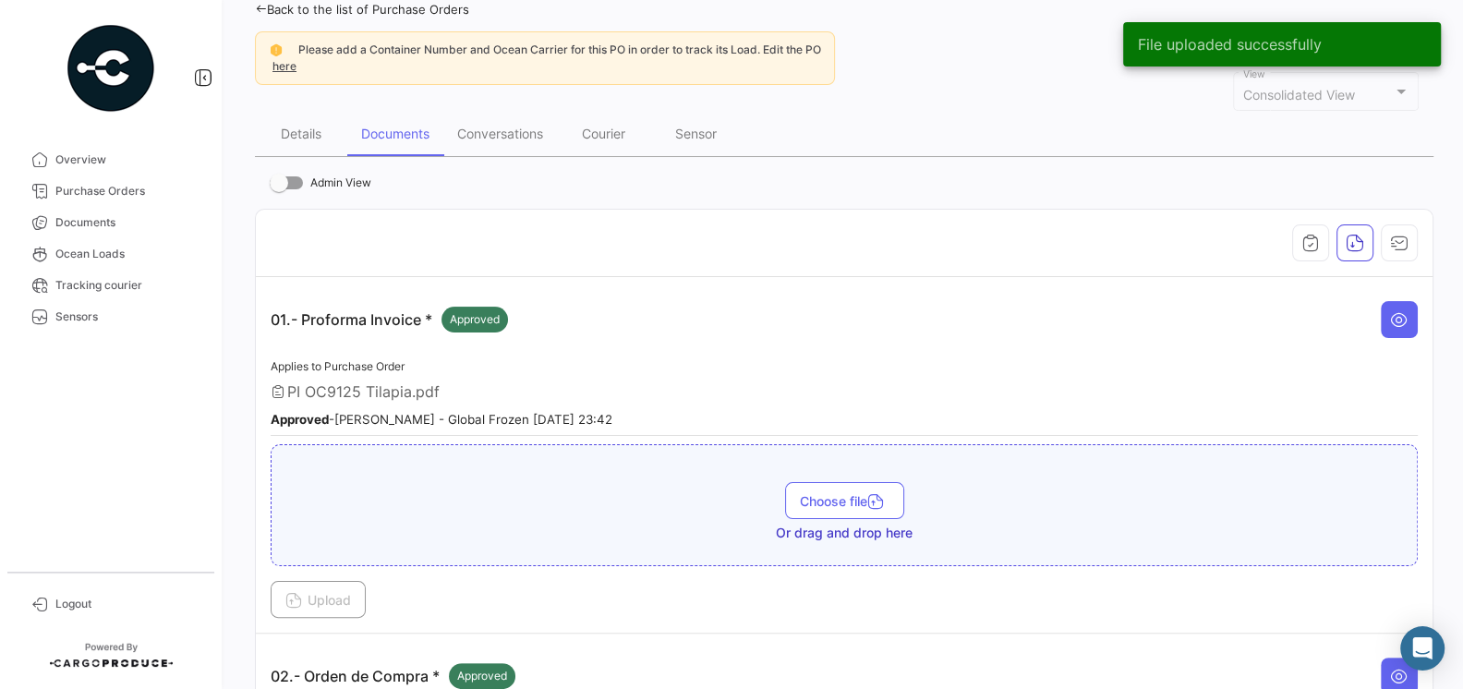
scroll to position [0, 0]
